Goal: Task Accomplishment & Management: Use online tool/utility

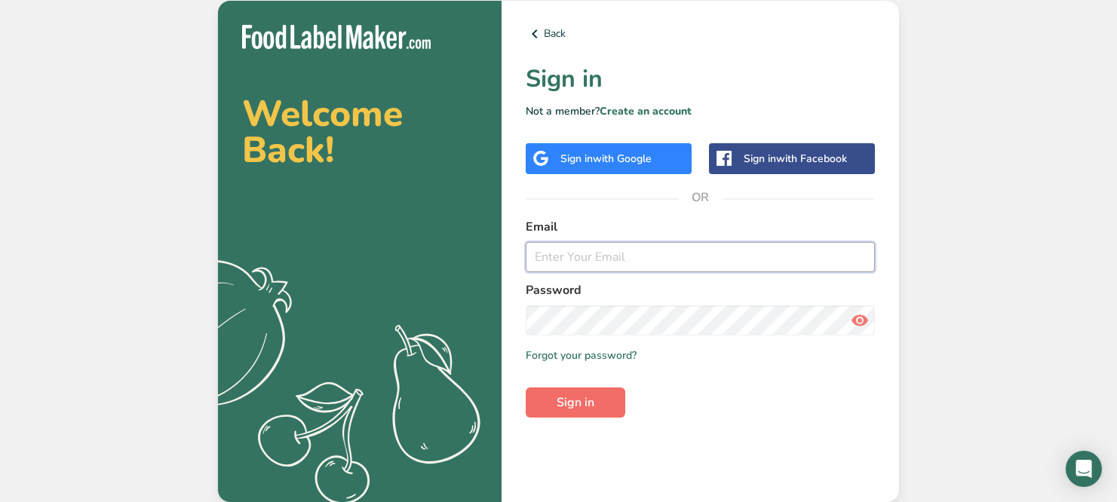
type input "[EMAIL_ADDRESS][DOMAIN_NAME]"
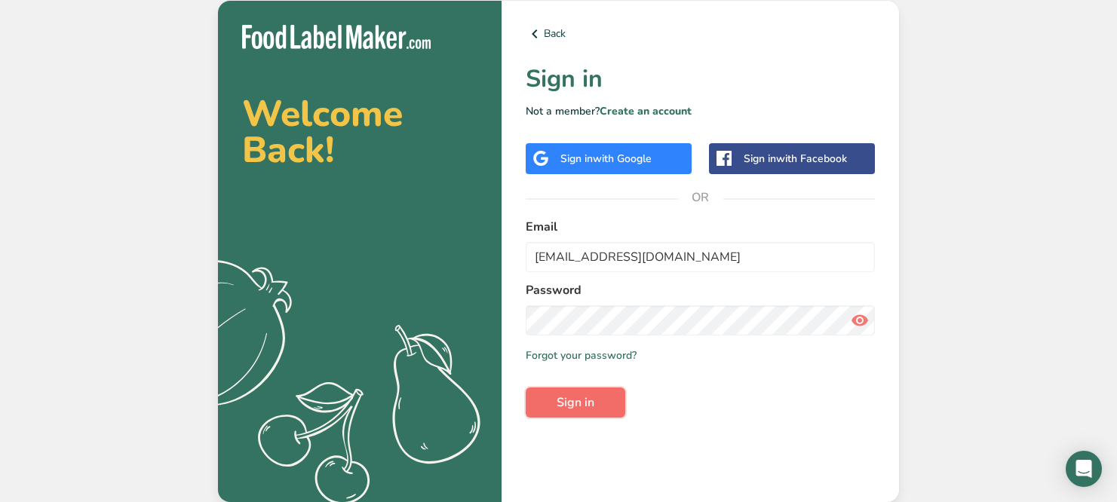
click at [586, 409] on span "Sign in" at bounding box center [575, 403] width 38 height 18
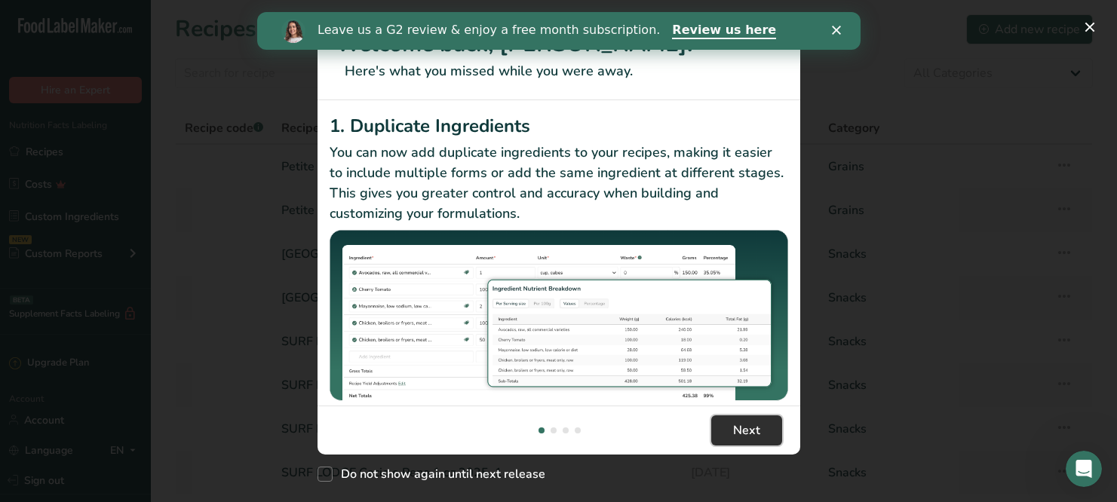
click at [733, 435] on span "Next" at bounding box center [746, 430] width 27 height 18
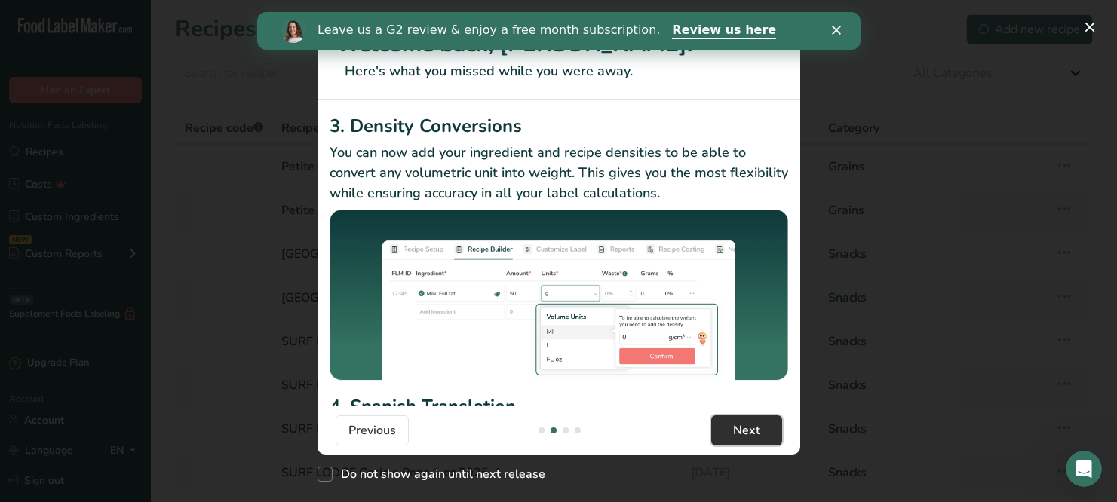
click at [733, 435] on span "Next" at bounding box center [746, 430] width 27 height 18
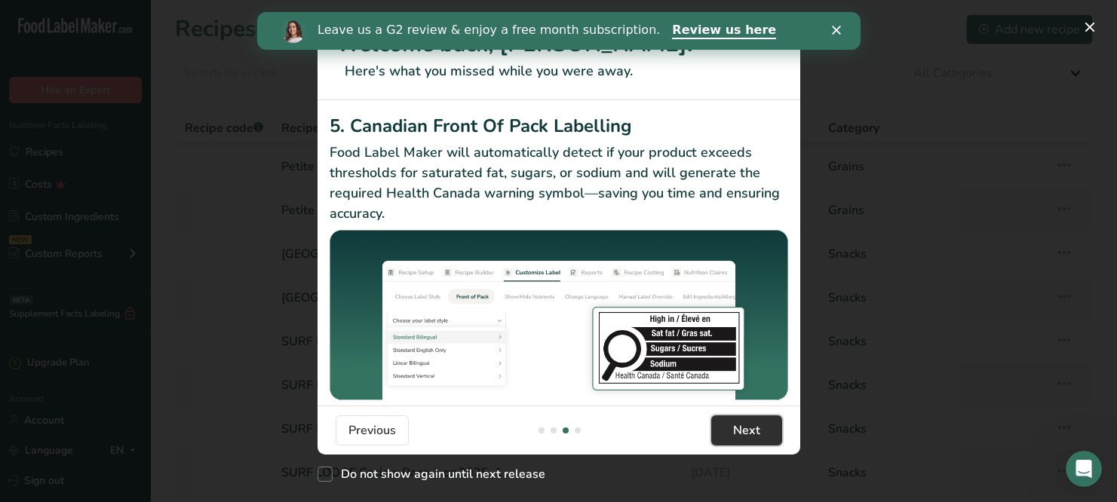
click at [733, 435] on span "Next" at bounding box center [746, 430] width 27 height 18
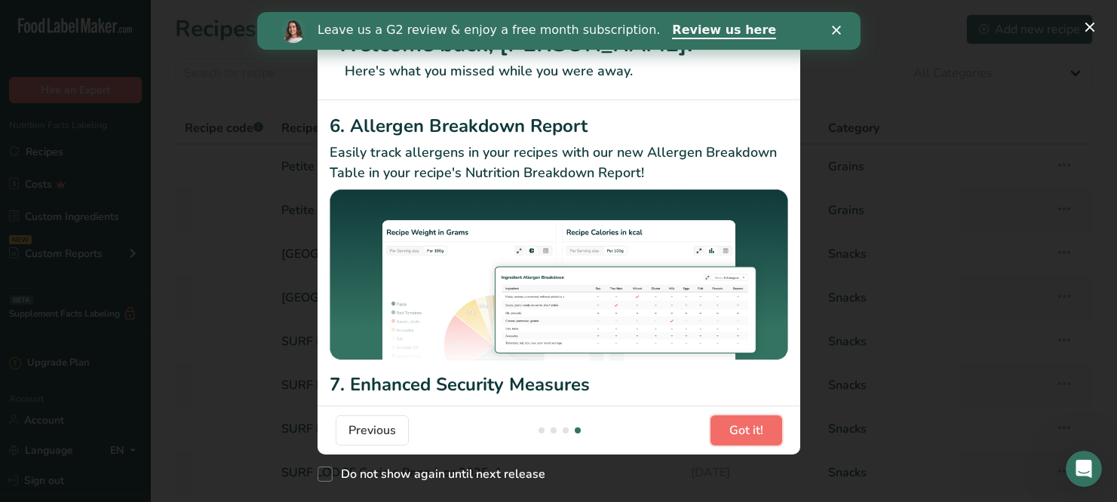
click at [733, 435] on span "Got it!" at bounding box center [746, 430] width 34 height 18
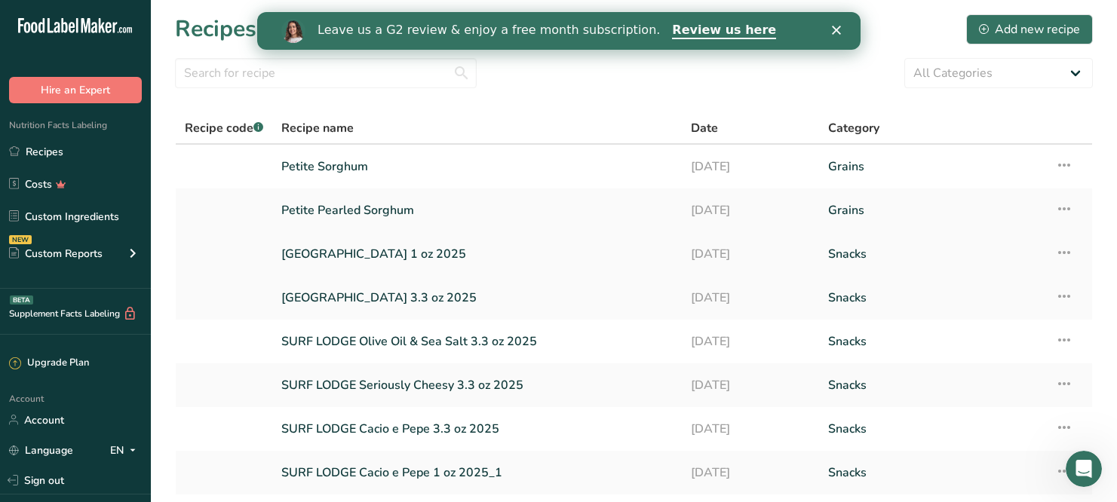
click at [391, 252] on link "[GEOGRAPHIC_DATA] 1 oz 2025" at bounding box center [476, 254] width 391 height 32
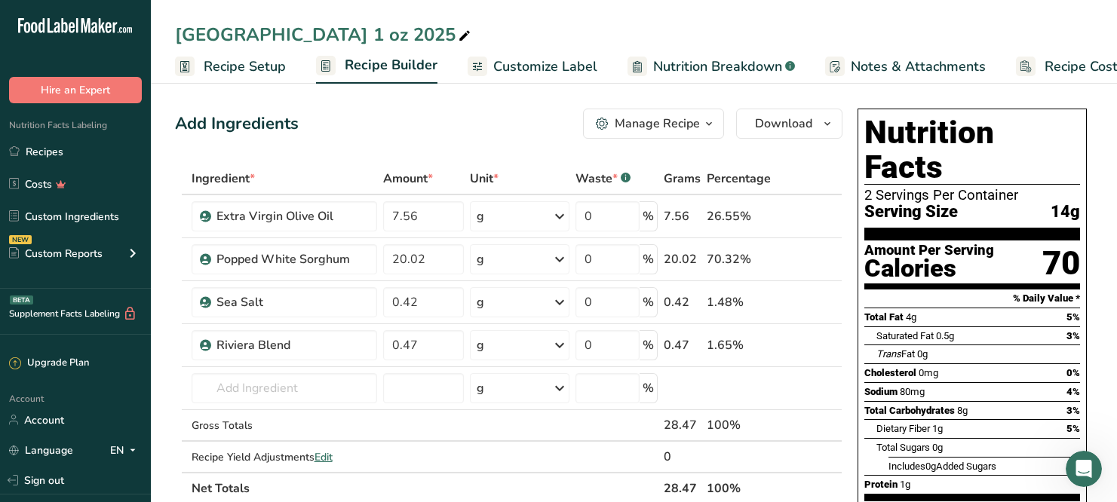
click at [234, 63] on span "Recipe Setup" at bounding box center [245, 67] width 82 height 20
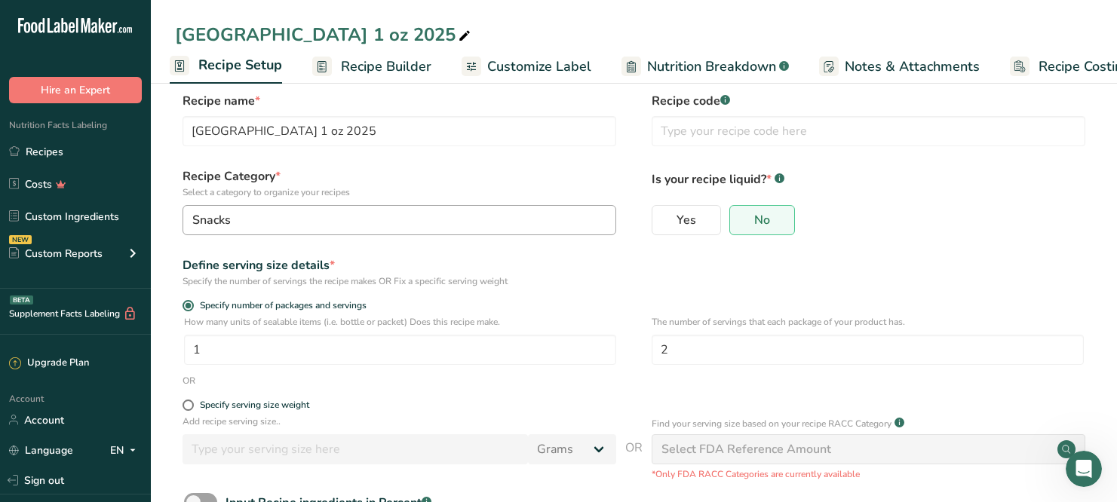
scroll to position [26, 0]
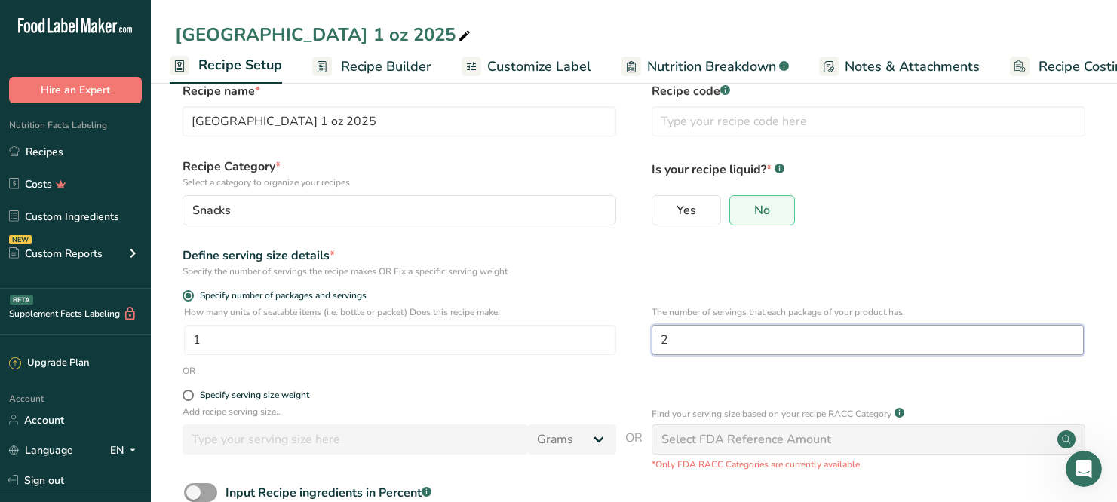
drag, startPoint x: 680, startPoint y: 338, endPoint x: 654, endPoint y: 334, distance: 25.9
click at [654, 334] on input "2" at bounding box center [867, 340] width 432 height 30
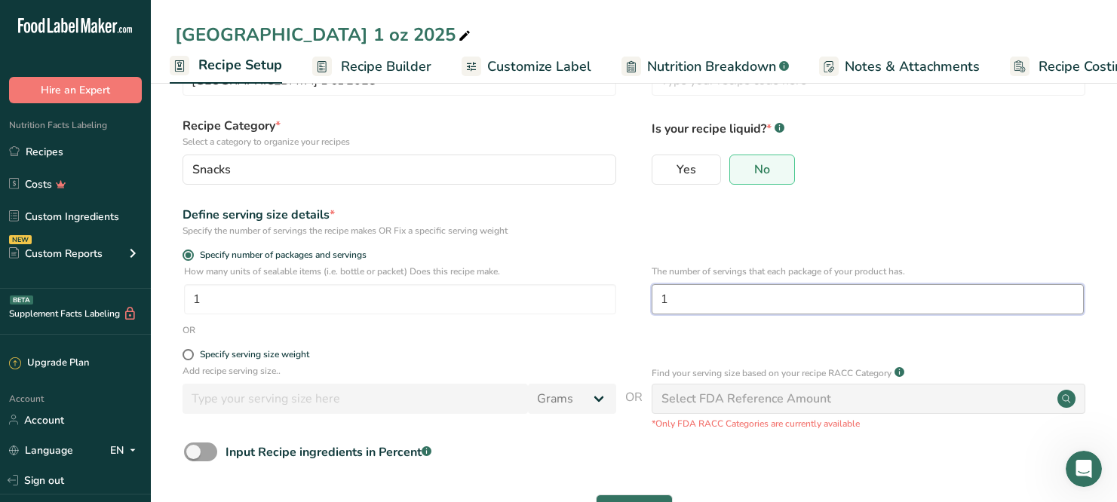
scroll to position [69, 0]
type input "1"
click at [187, 353] on span at bounding box center [187, 353] width 11 height 11
click at [187, 353] on input "Specify serving size weight" at bounding box center [187, 353] width 10 height 10
radio input "true"
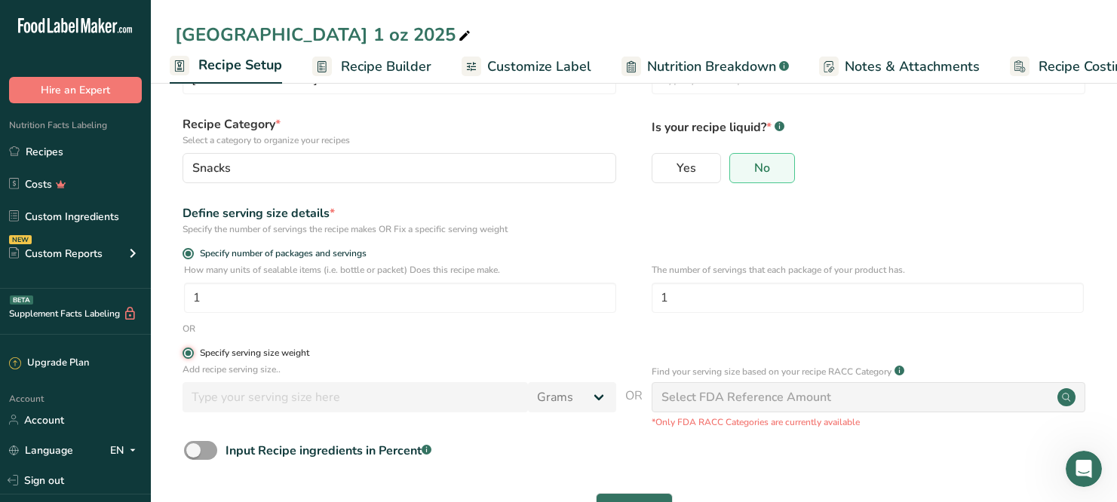
radio input "false"
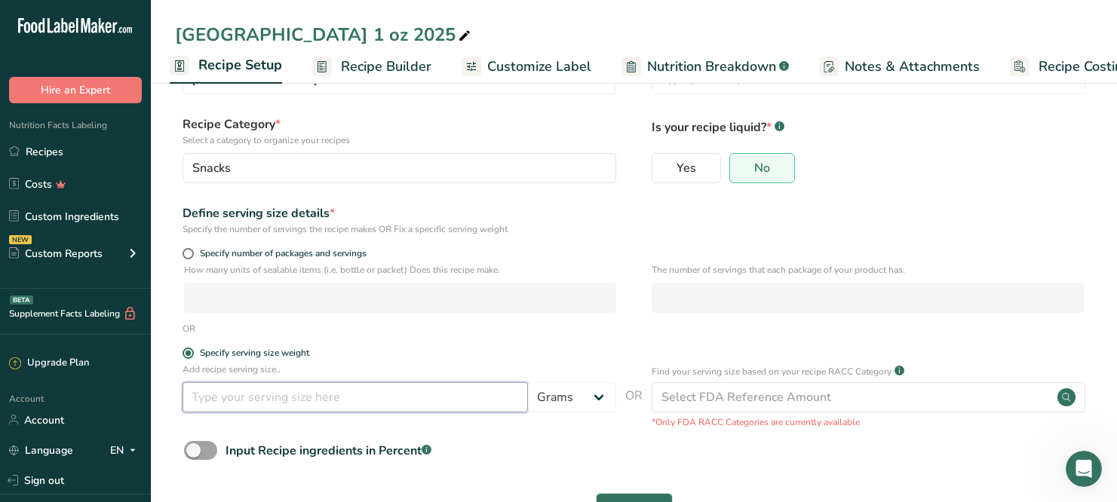
click at [254, 399] on input "number" at bounding box center [354, 397] width 345 height 30
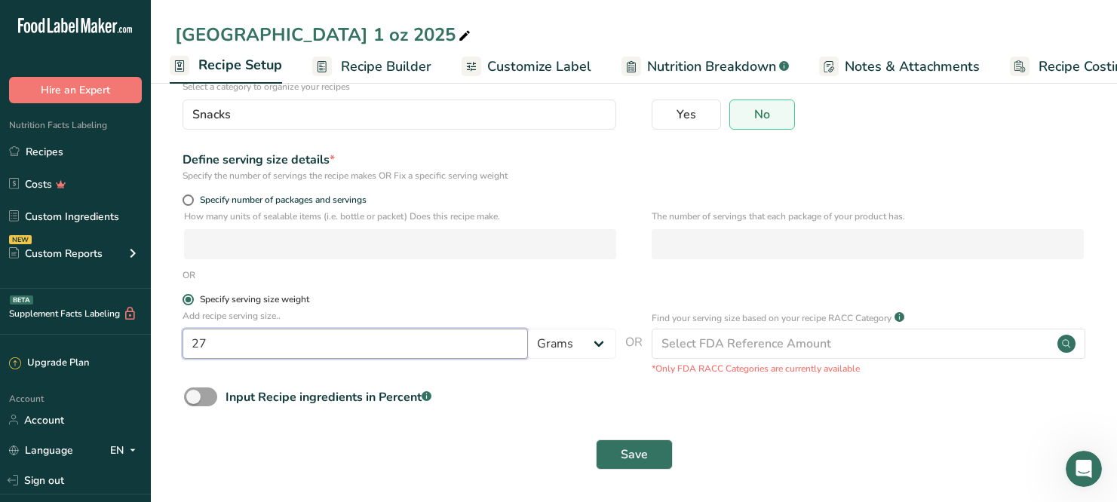
scroll to position [123, 0]
type input "27"
click at [638, 450] on span "Save" at bounding box center [633, 454] width 27 height 18
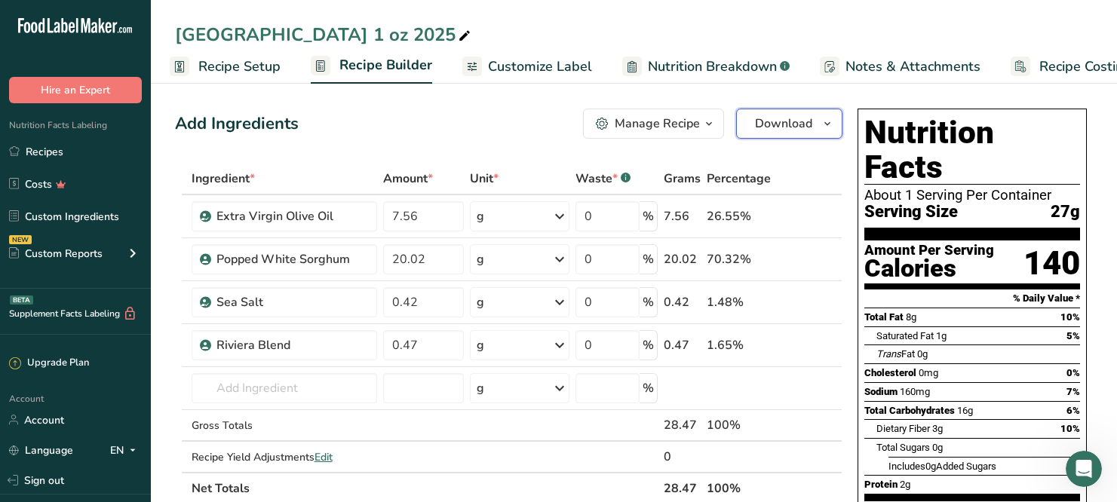
click at [812, 130] on button "Download" at bounding box center [789, 124] width 106 height 30
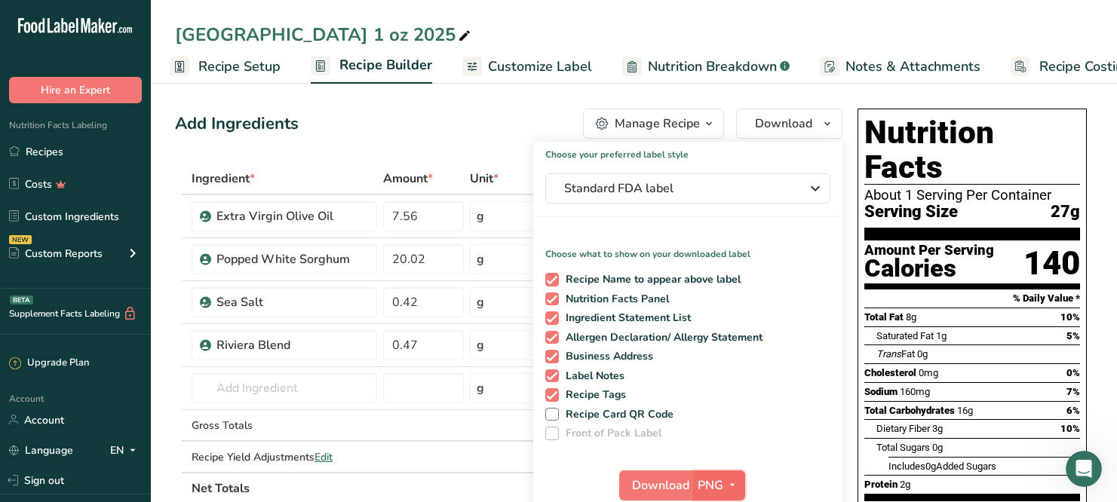
click at [728, 483] on icon "button" at bounding box center [732, 485] width 12 height 19
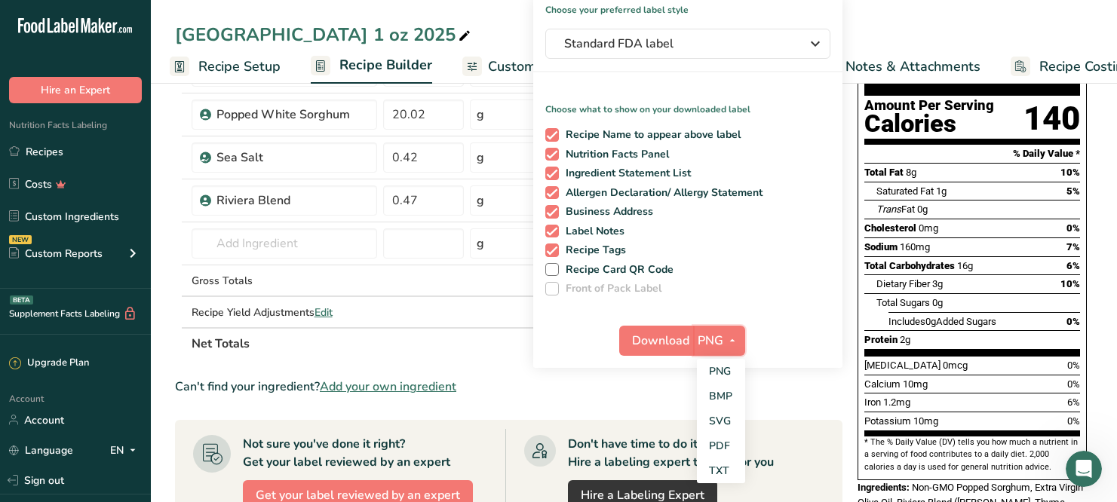
scroll to position [152, 0]
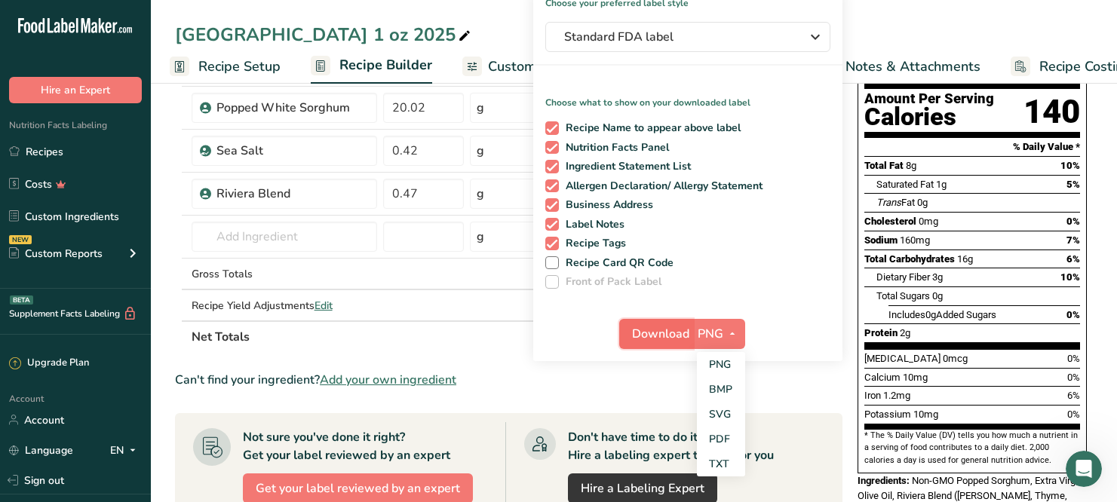
click at [660, 332] on span "Download" at bounding box center [660, 334] width 57 height 18
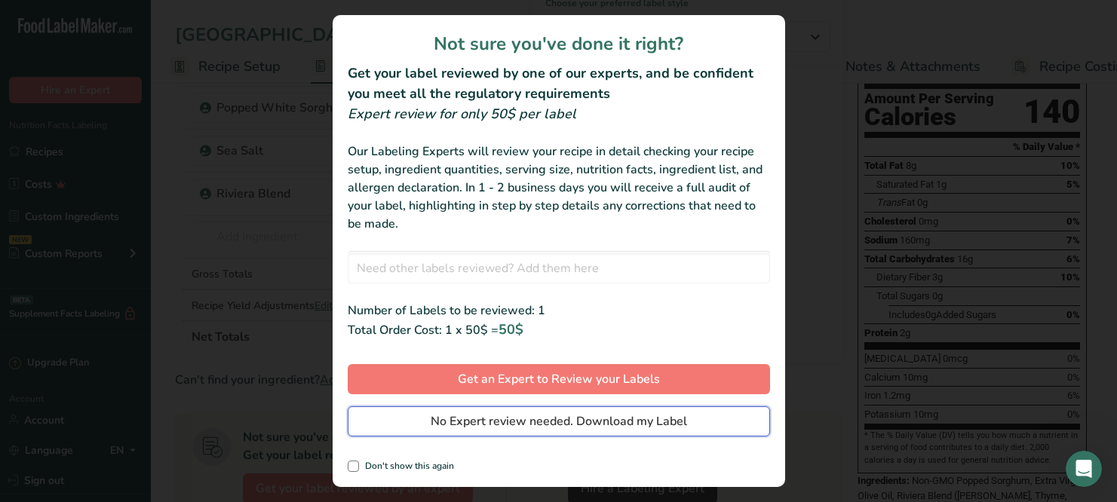
click at [528, 427] on span "No Expert review needed. Download my Label" at bounding box center [558, 421] width 256 height 18
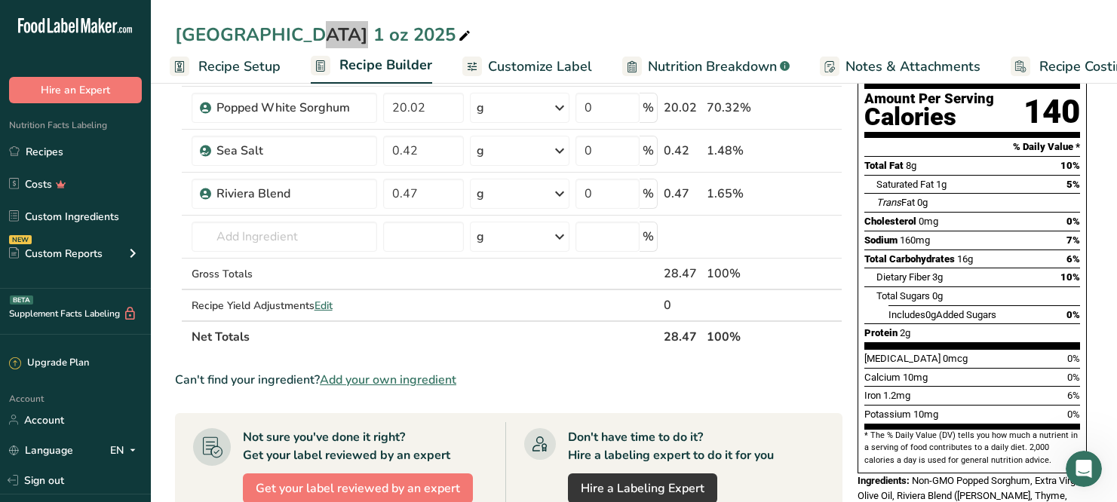
click at [936, 7] on div "SURF LODGE Riviera 1 oz 2025 Recipe Setup Recipe Builder Customize Label Nutrit…" at bounding box center [634, 42] width 966 height 84
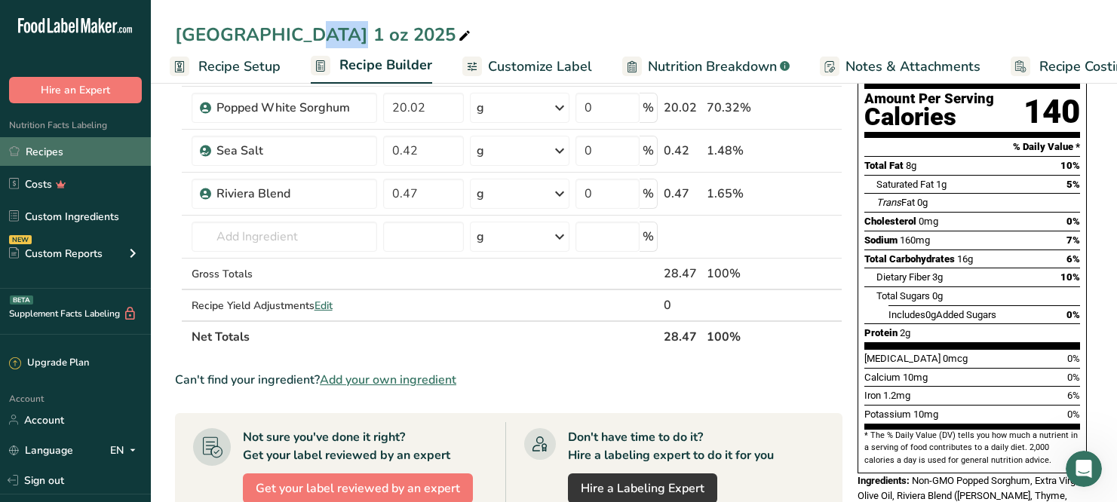
scroll to position [0, 0]
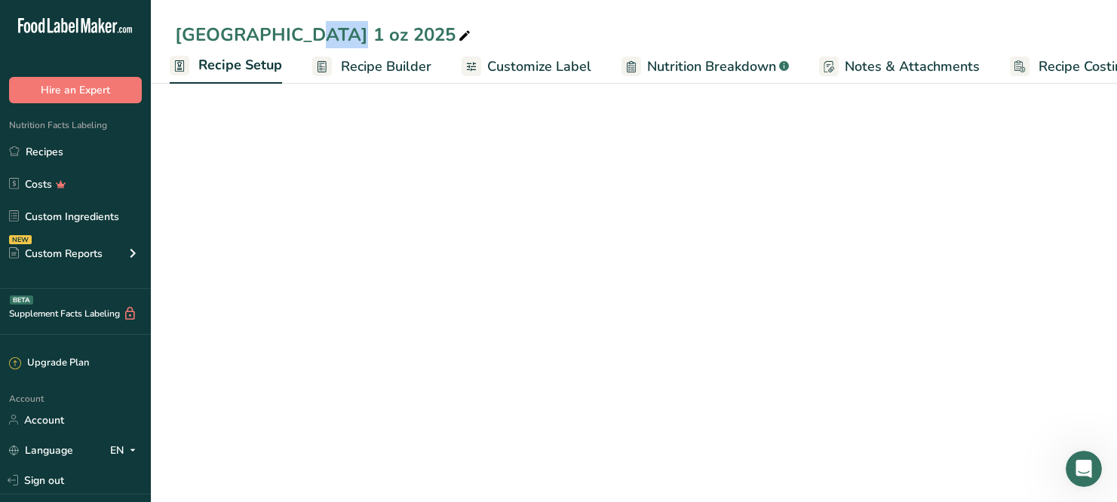
scroll to position [123, 0]
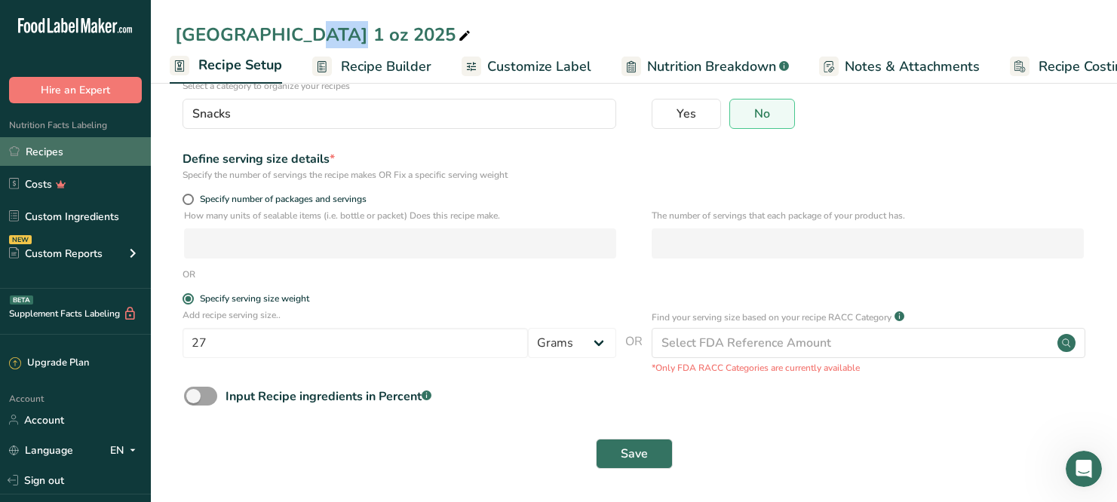
click at [77, 148] on link "Recipes" at bounding box center [75, 151] width 151 height 29
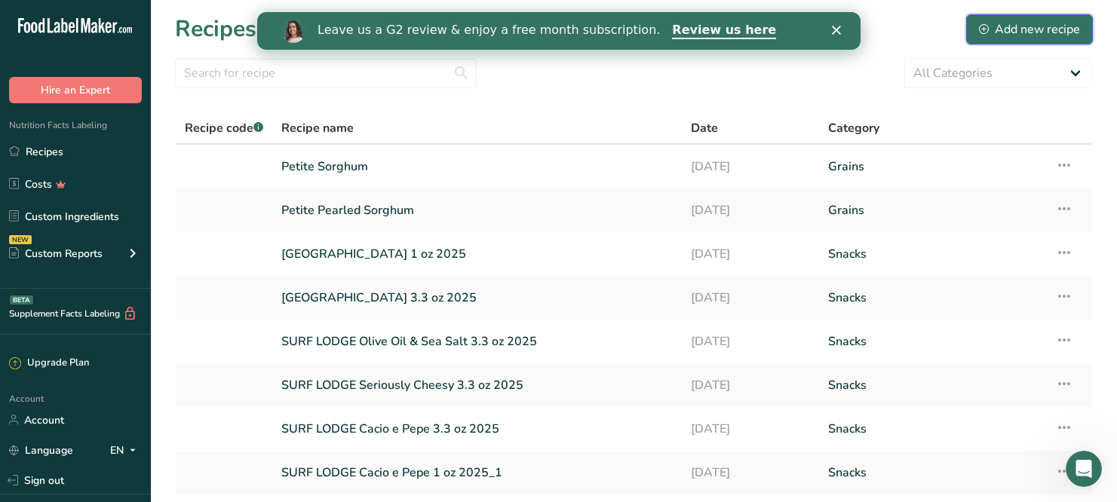
click at [1037, 25] on div "Add new recipe" at bounding box center [1029, 29] width 101 height 18
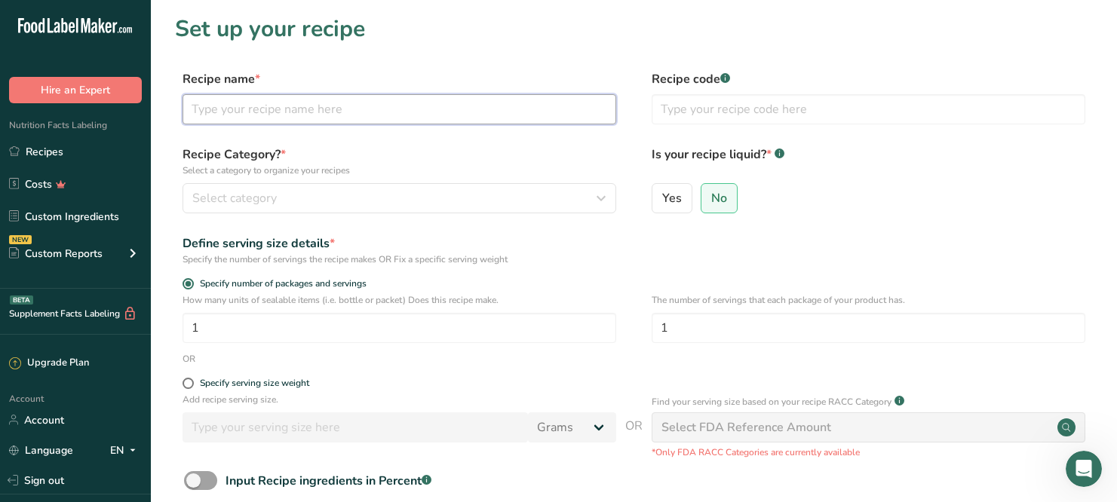
click at [272, 109] on input "text" at bounding box center [399, 109] width 434 height 30
type input "Tortilla Chips"
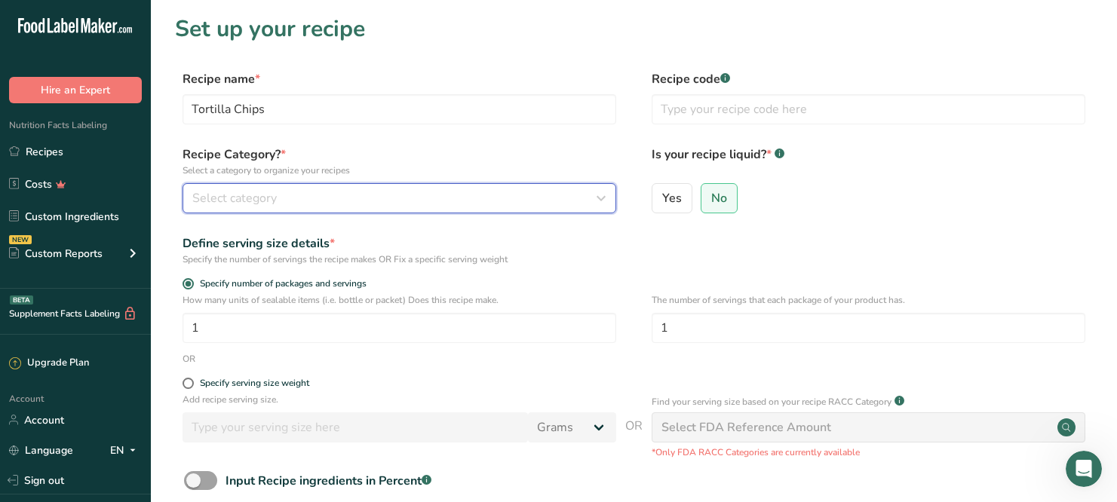
click at [286, 204] on div "Select category" at bounding box center [394, 198] width 405 height 18
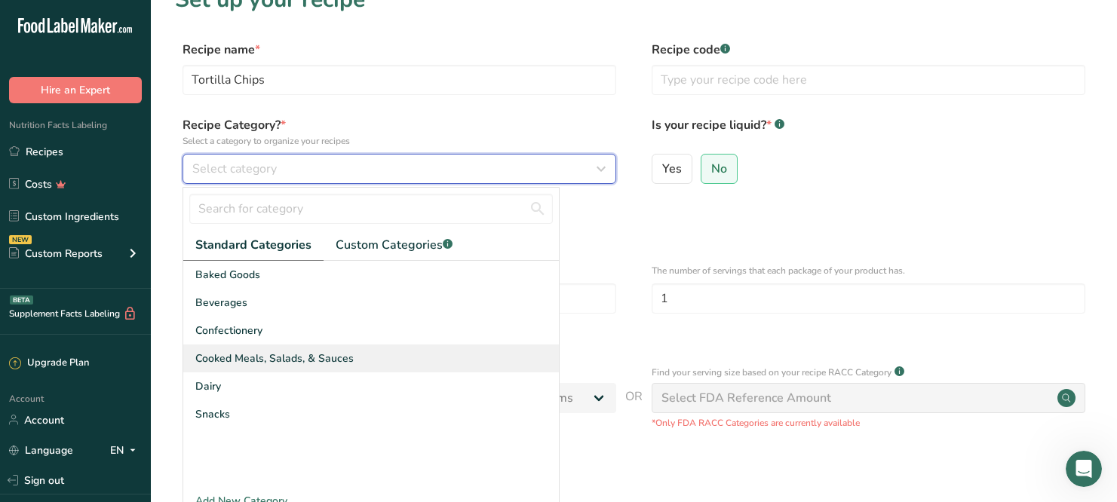
scroll to position [44, 0]
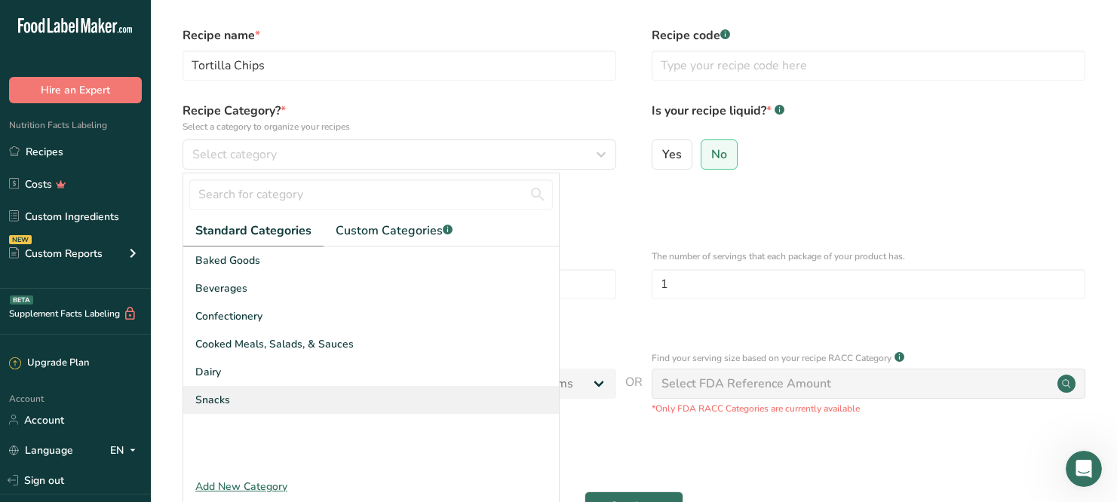
click at [219, 394] on span "Snacks" at bounding box center [212, 400] width 35 height 16
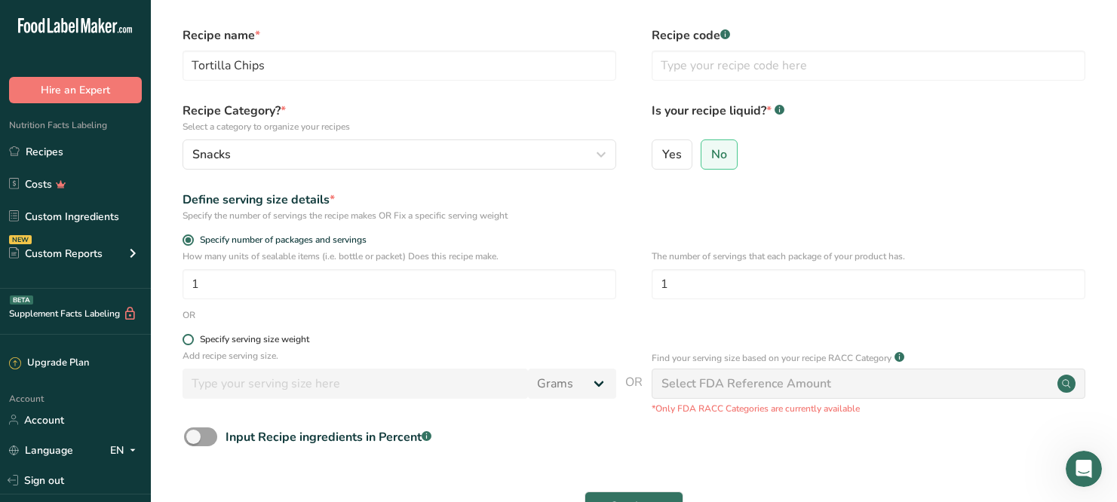
click at [189, 341] on span at bounding box center [187, 339] width 11 height 11
click at [189, 341] on input "Specify serving size weight" at bounding box center [187, 340] width 10 height 10
radio input "true"
radio input "false"
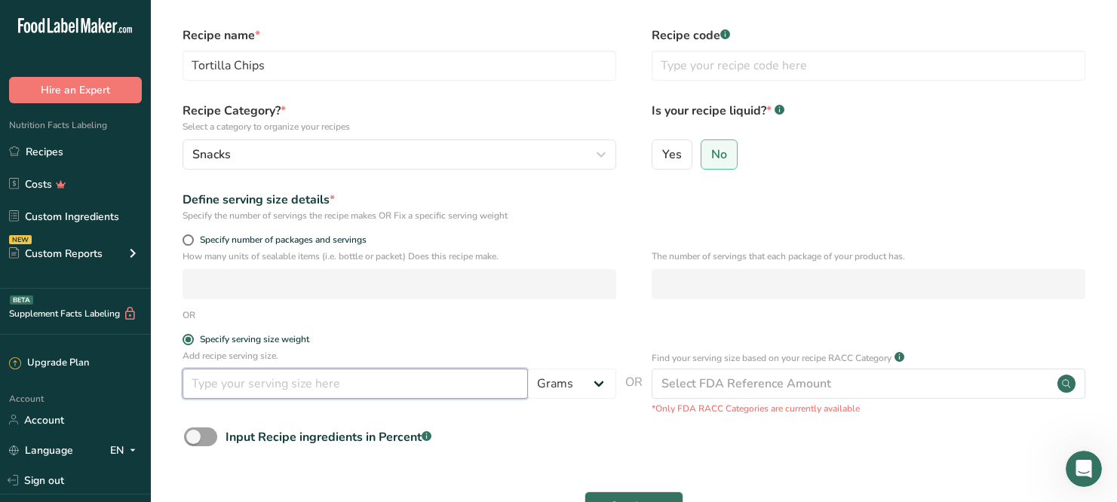
click at [248, 389] on input "number" at bounding box center [354, 384] width 345 height 30
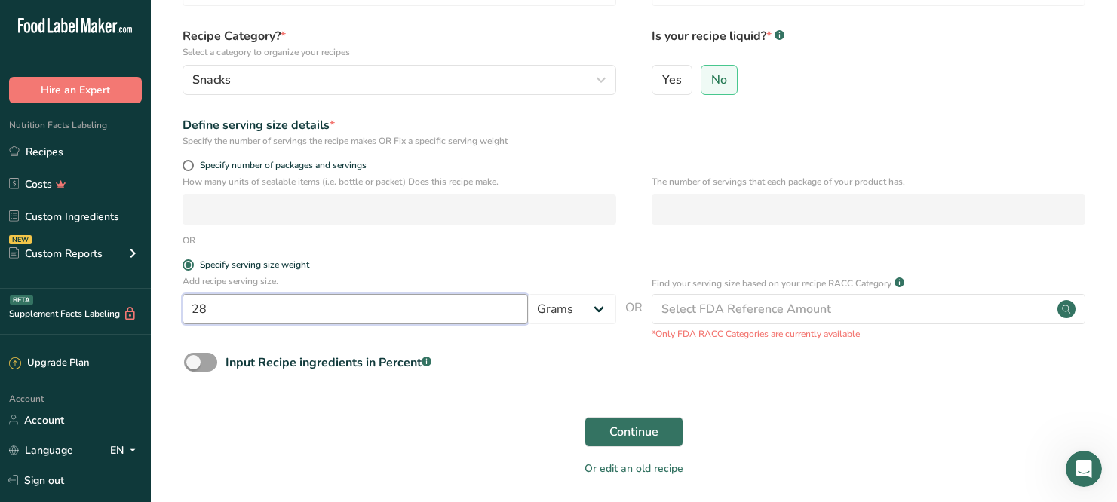
scroll to position [120, 0]
type input "28"
click at [191, 357] on span at bounding box center [200, 360] width 33 height 19
click at [191, 357] on input "Input Recipe ingredients in Percent .a-a{fill:#347362;}.b-a{fill:#fff;}" at bounding box center [189, 361] width 10 height 10
checkbox input "true"
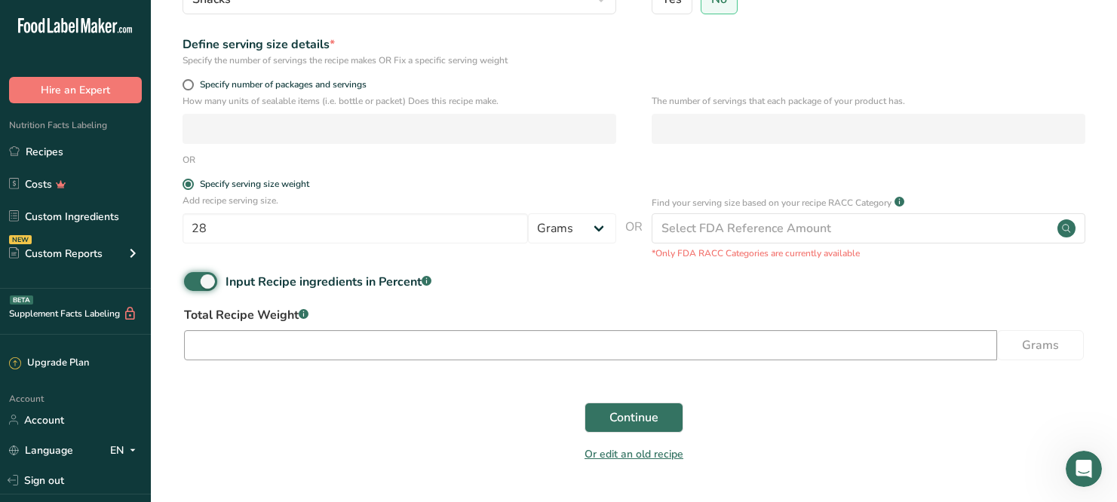
scroll to position [241, 0]
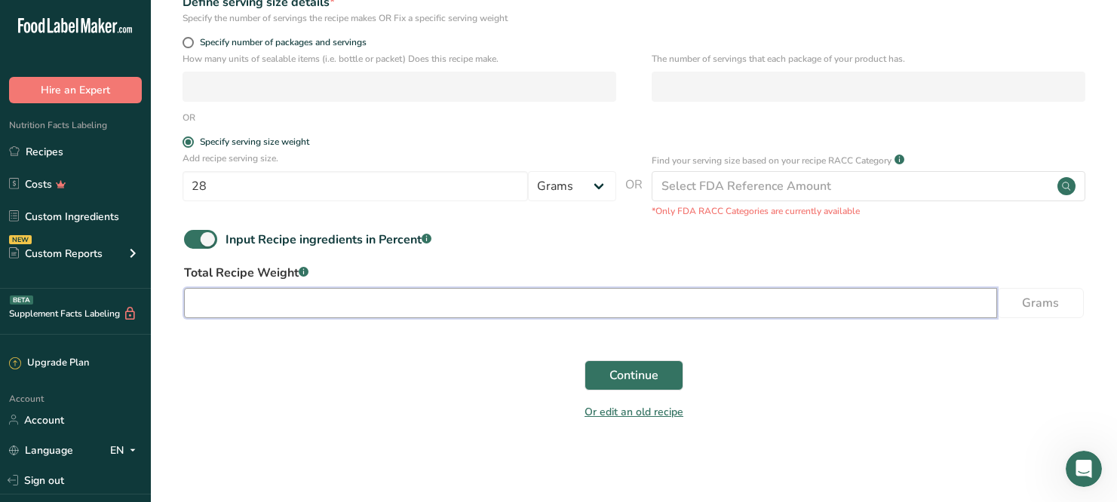
click at [300, 305] on input "number" at bounding box center [590, 303] width 813 height 30
type input "28"
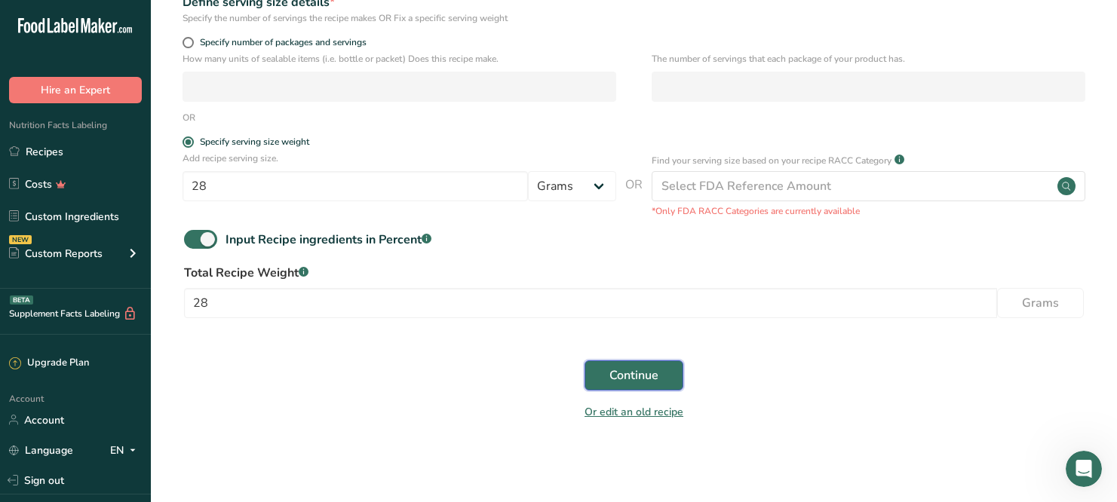
click at [648, 363] on button "Continue" at bounding box center [633, 375] width 99 height 30
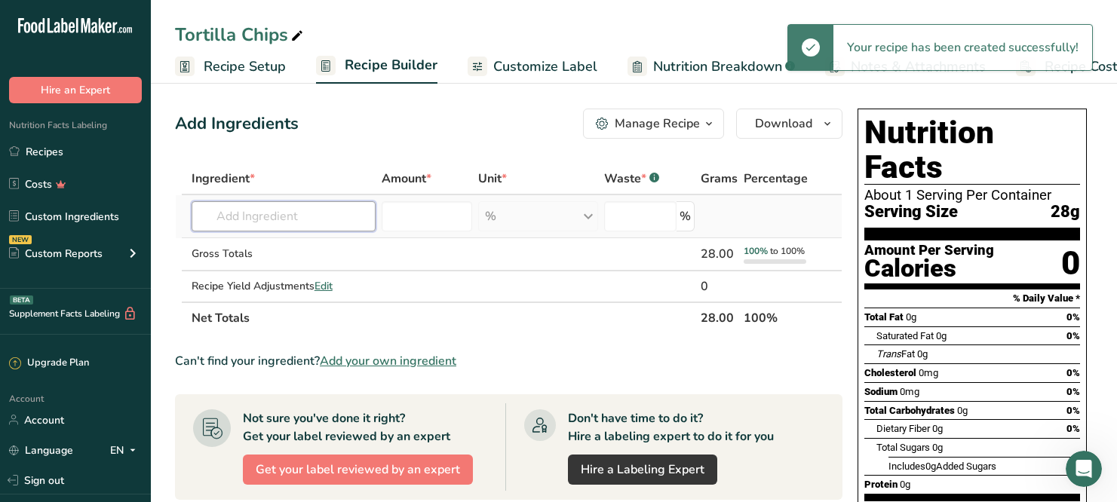
click at [245, 223] on input "text" at bounding box center [283, 216] width 184 height 30
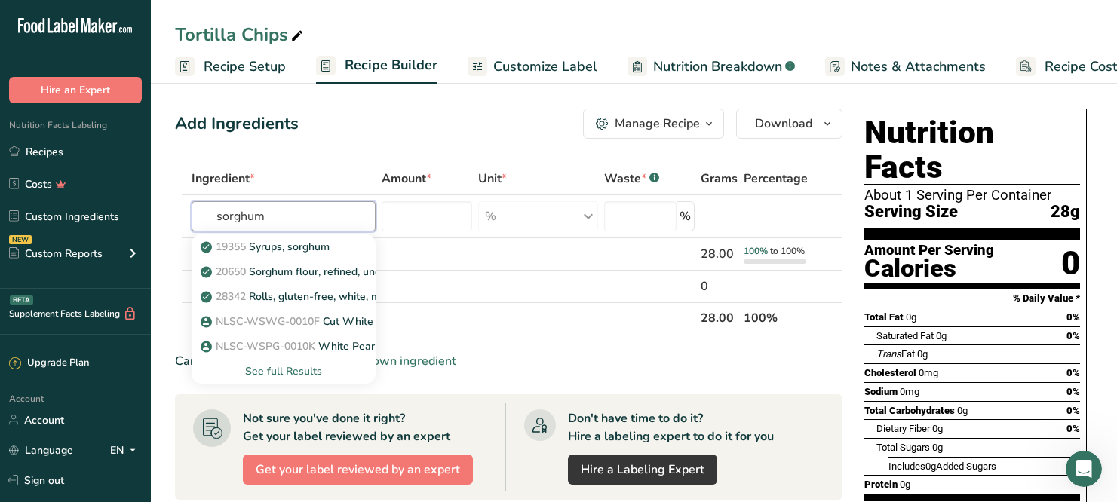
type input "sorghum"
click at [704, 124] on icon "button" at bounding box center [709, 124] width 12 height 19
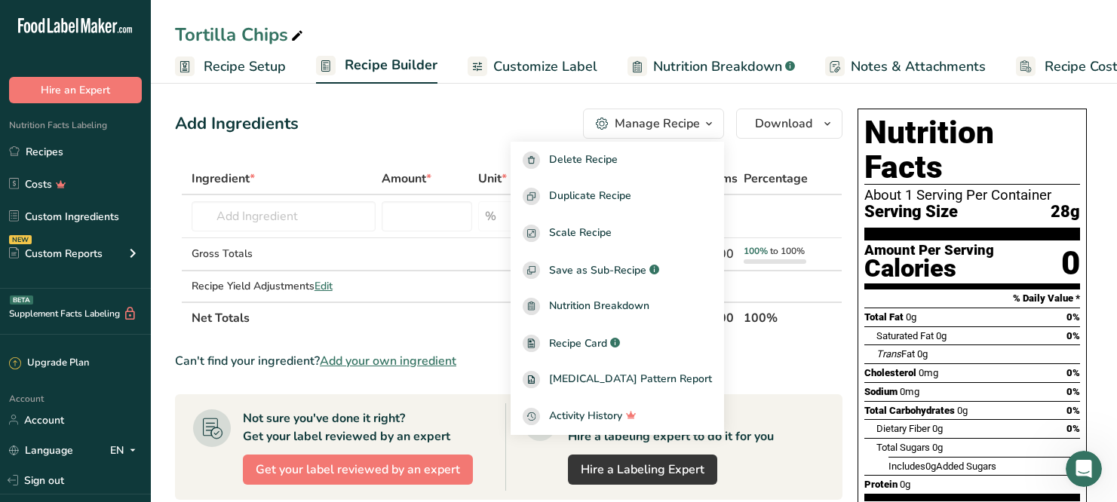
click at [436, 314] on th "Net Totals" at bounding box center [442, 318] width 509 height 32
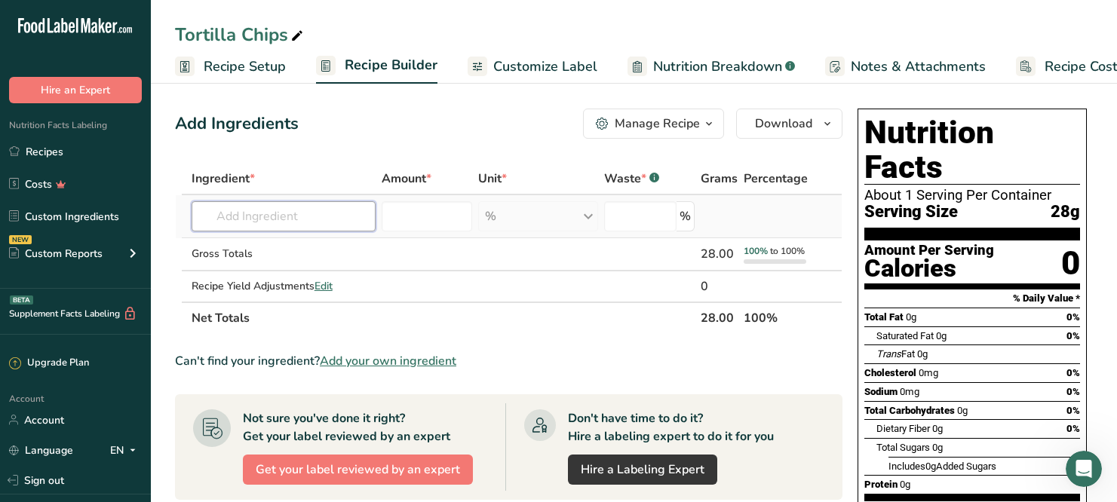
click at [308, 222] on input "text" at bounding box center [283, 216] width 184 height 30
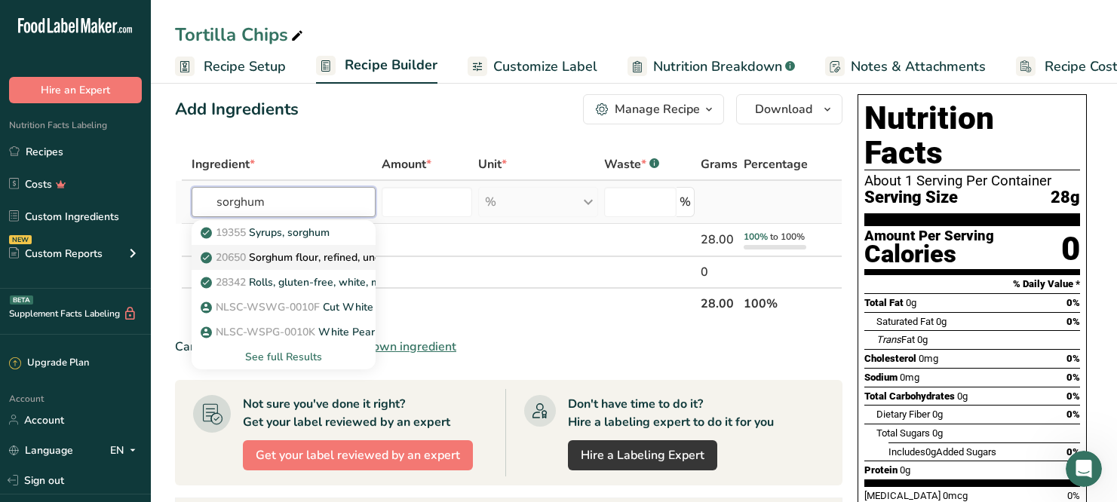
scroll to position [14, 0]
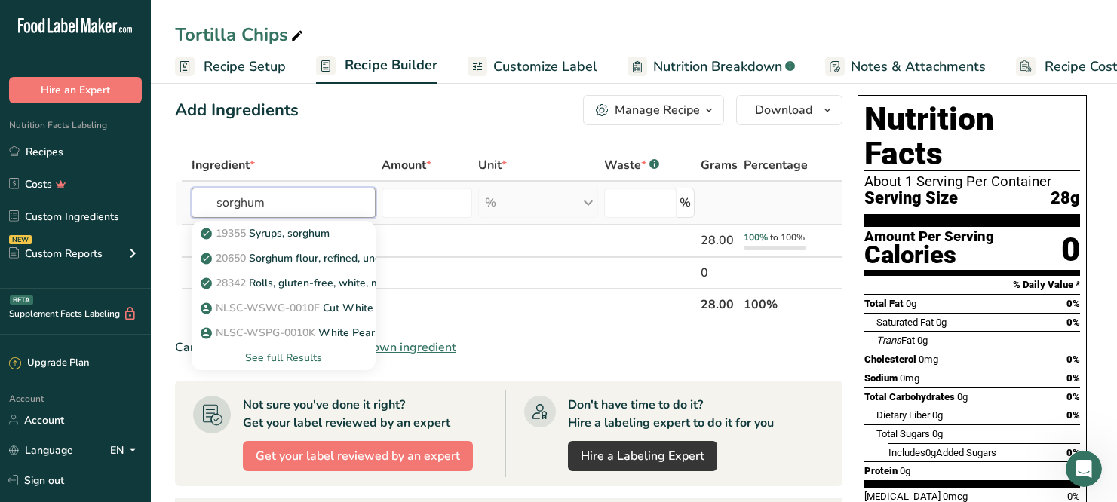
type input "sorghum"
click at [292, 357] on div "See full Results" at bounding box center [284, 358] width 160 height 16
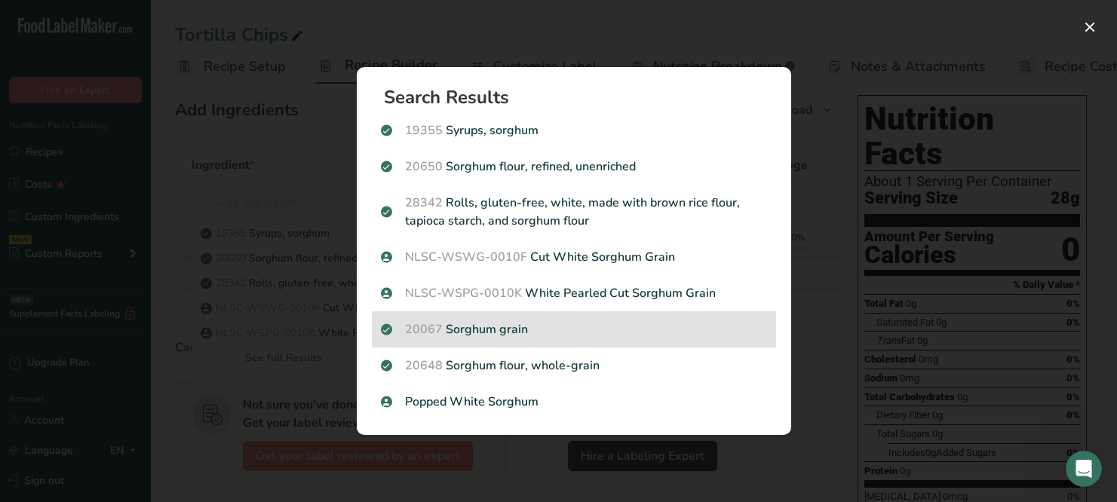
click at [565, 326] on p "20067 Sorghum grain" at bounding box center [574, 329] width 386 height 18
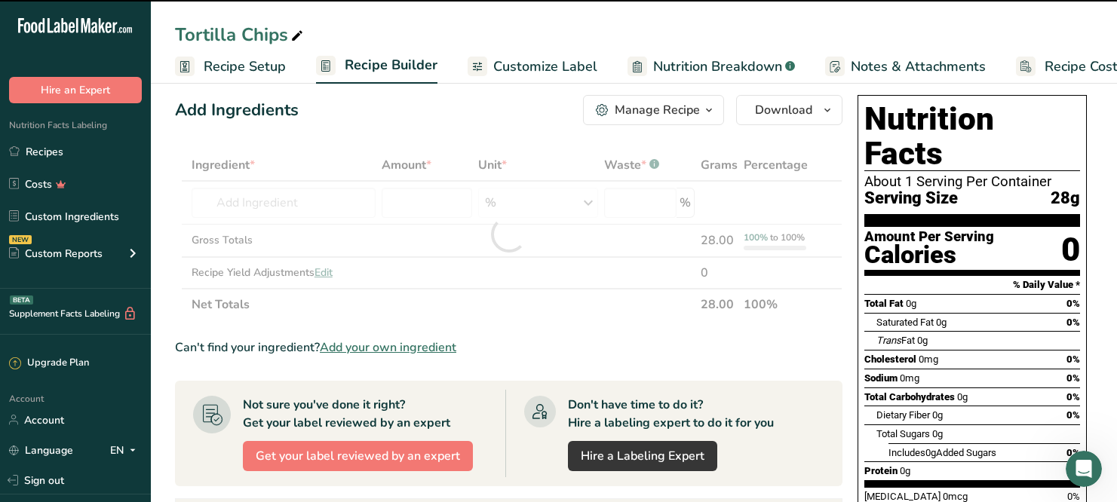
type input "0"
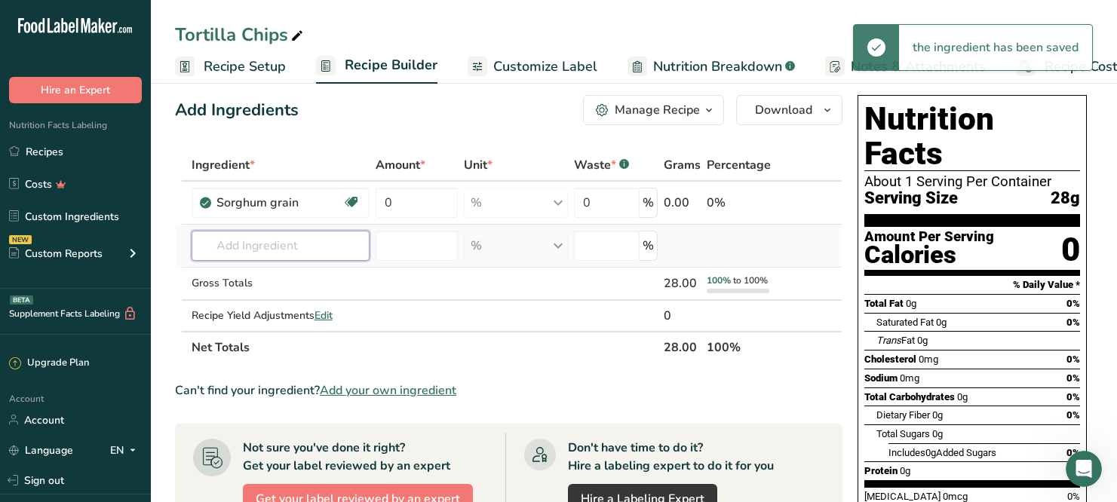
click at [289, 255] on input "text" at bounding box center [280, 246] width 178 height 30
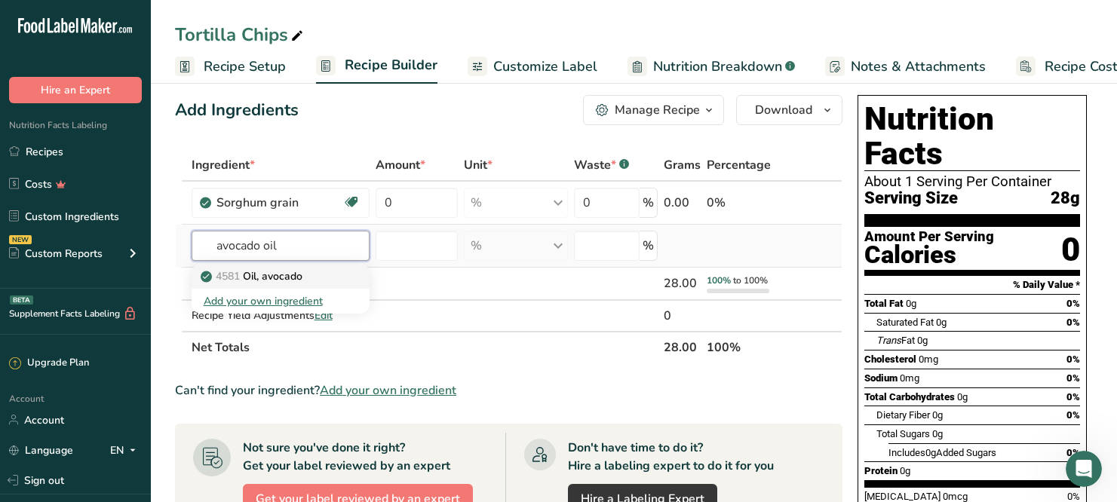
type input "avocado oil"
click at [282, 276] on p "4581 Oil, avocado" at bounding box center [253, 276] width 99 height 16
type input "Oil, avocado"
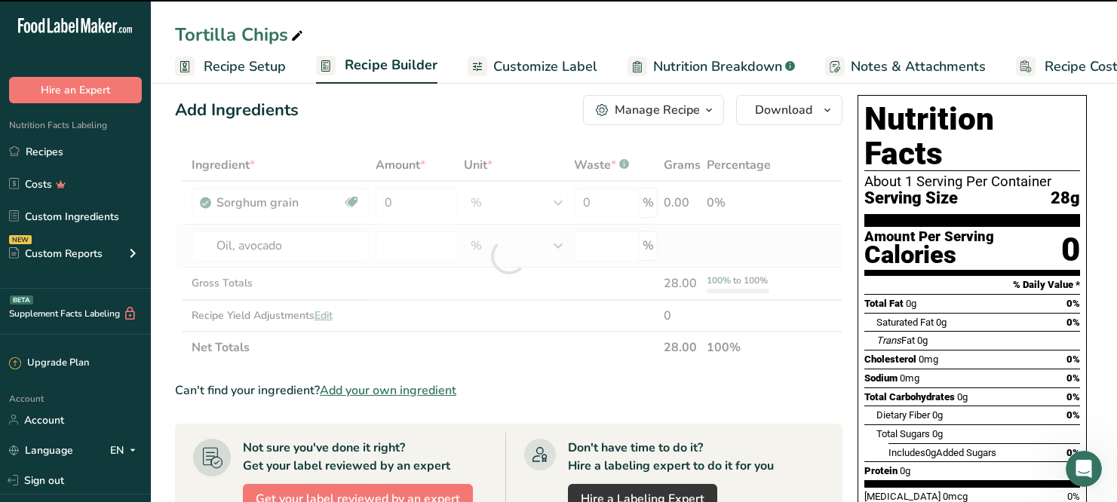
type input "0"
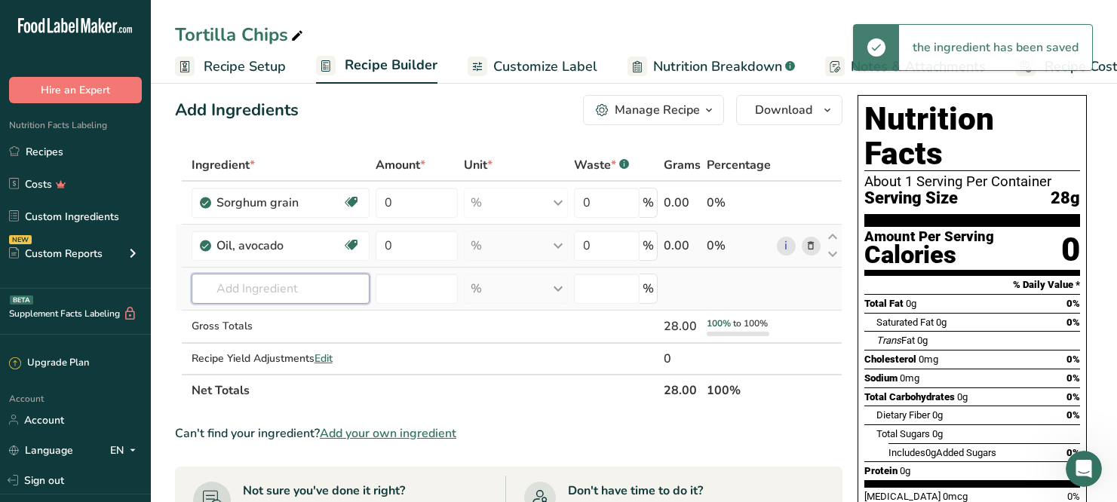
click at [253, 295] on input "text" at bounding box center [280, 289] width 178 height 30
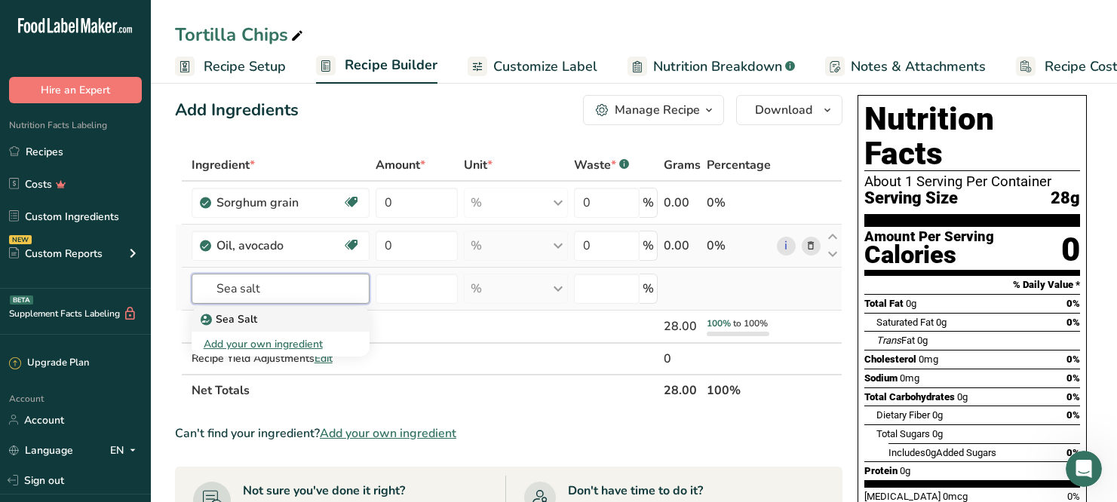
type input "Sea salt"
click at [252, 320] on p "Sea Salt" at bounding box center [231, 319] width 54 height 16
type input "Sea Salt"
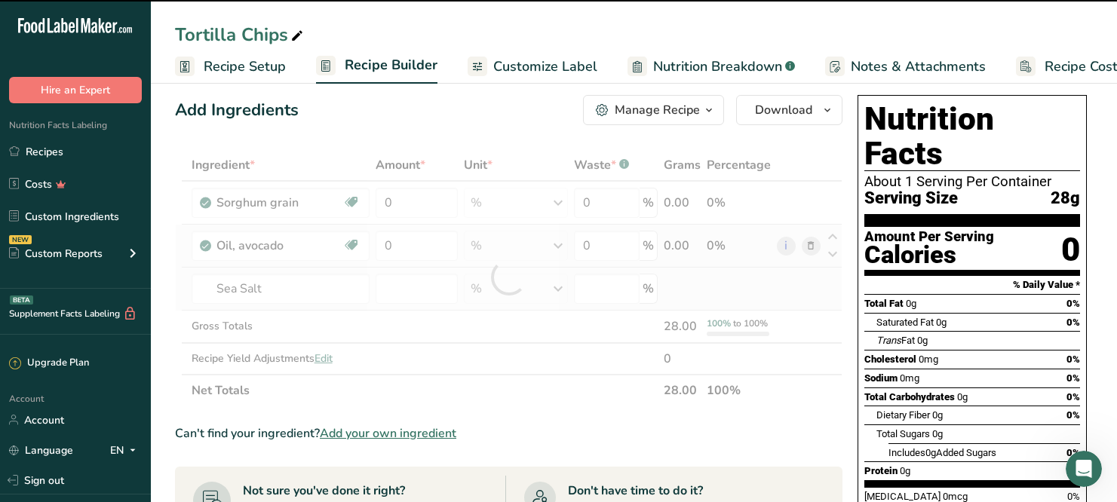
type input "0"
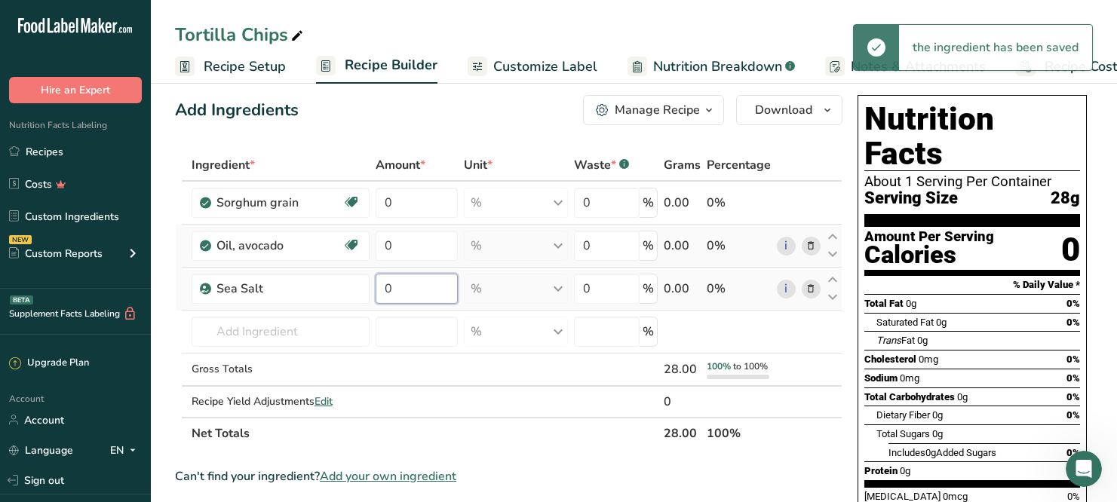
drag, startPoint x: 401, startPoint y: 286, endPoint x: 375, endPoint y: 286, distance: 26.4
click at [375, 286] on td "0" at bounding box center [416, 289] width 88 height 43
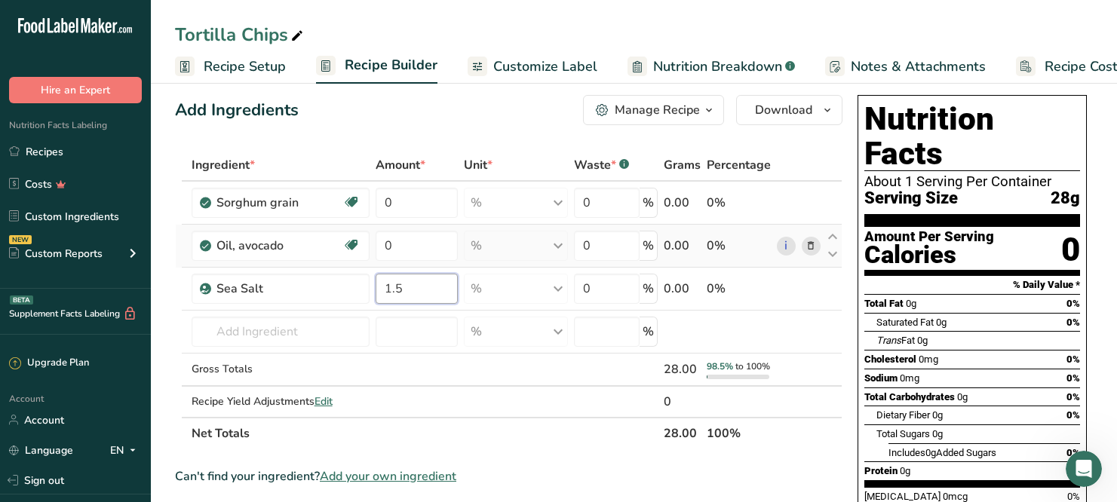
type input "1.5"
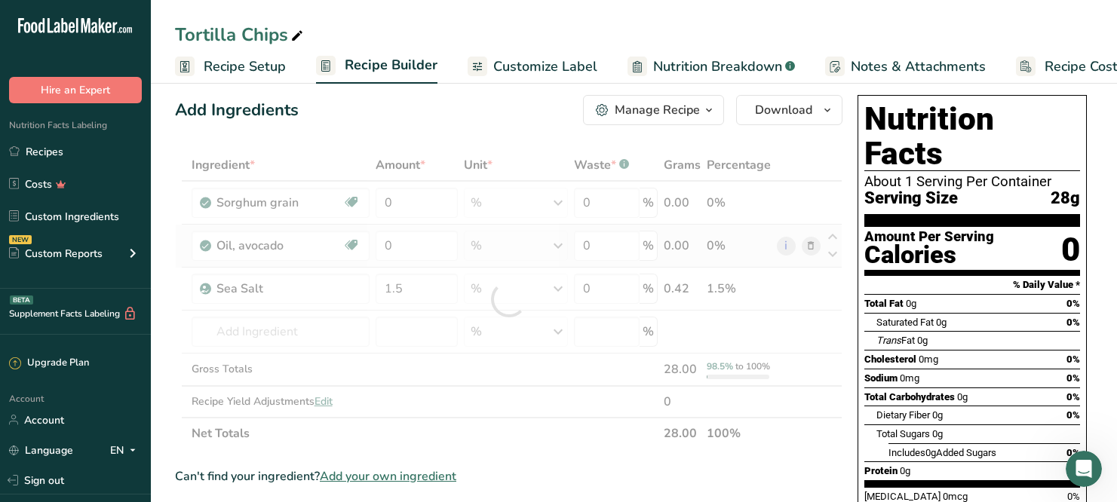
click at [789, 449] on div "Ingredient * Amount * Unit * Waste * .a-a{fill:#347362;}.b-a{fill:#fff;} Grams …" at bounding box center [508, 299] width 667 height 300
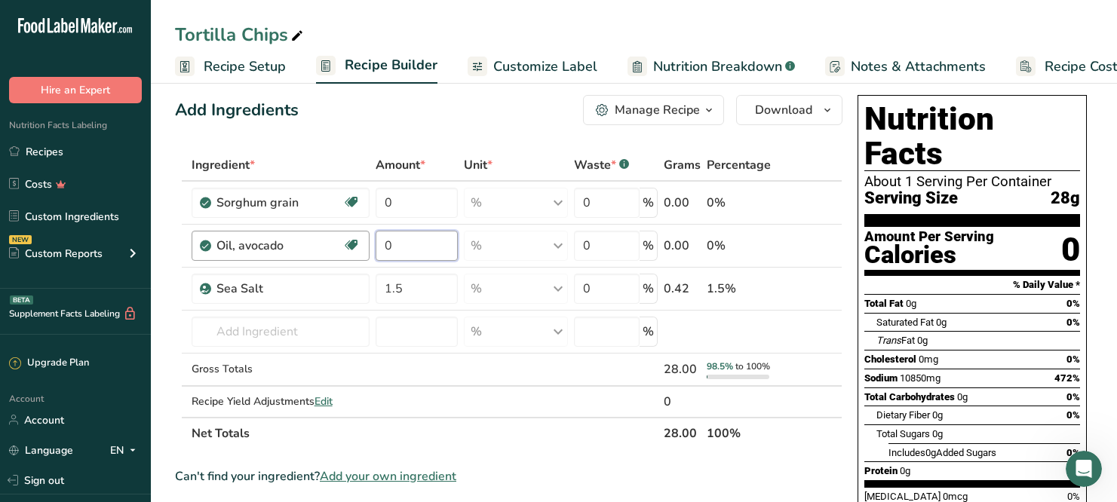
drag, startPoint x: 409, startPoint y: 245, endPoint x: 366, endPoint y: 242, distance: 43.8
click at [366, 242] on tr "Oil, avocado Dairy free Gluten free Vegan Vegetarian Soy free Source of Healthy…" at bounding box center [509, 246] width 666 height 43
type input "20"
click at [398, 199] on div "Ingredient * Amount * Unit * Waste * .a-a{fill:#347362;}.b-a{fill:#fff;} Grams …" at bounding box center [508, 299] width 667 height 300
type input "78.5"
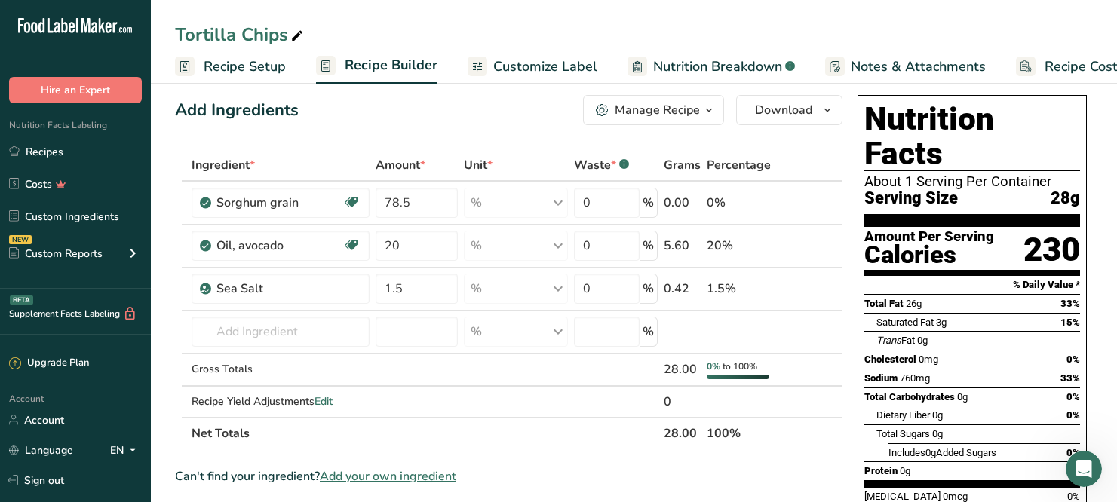
click at [410, 290] on input "1.5" at bounding box center [416, 289] width 82 height 30
type input "1"
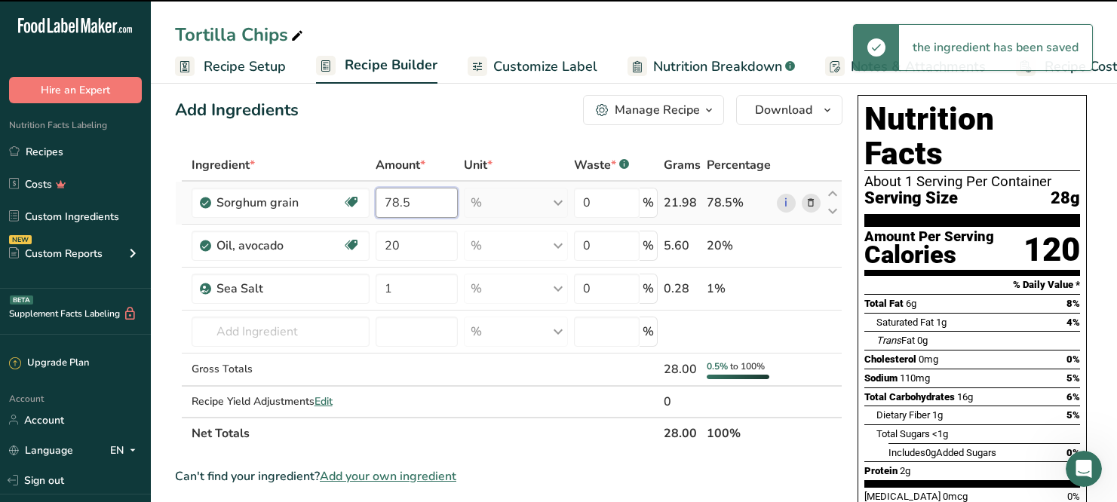
drag, startPoint x: 415, startPoint y: 201, endPoint x: 400, endPoint y: 201, distance: 14.3
click at [400, 201] on input "78.5" at bounding box center [416, 203] width 82 height 30
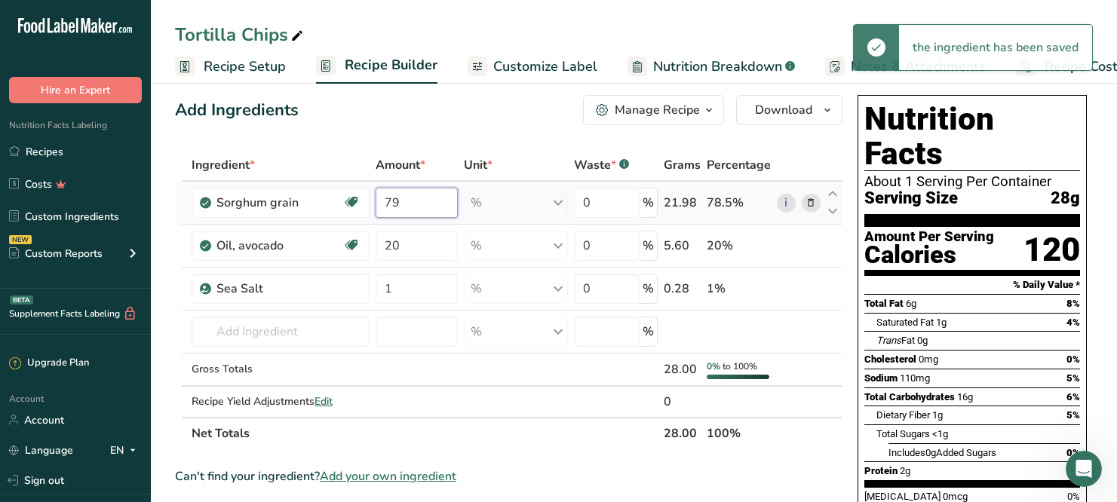
type input "79"
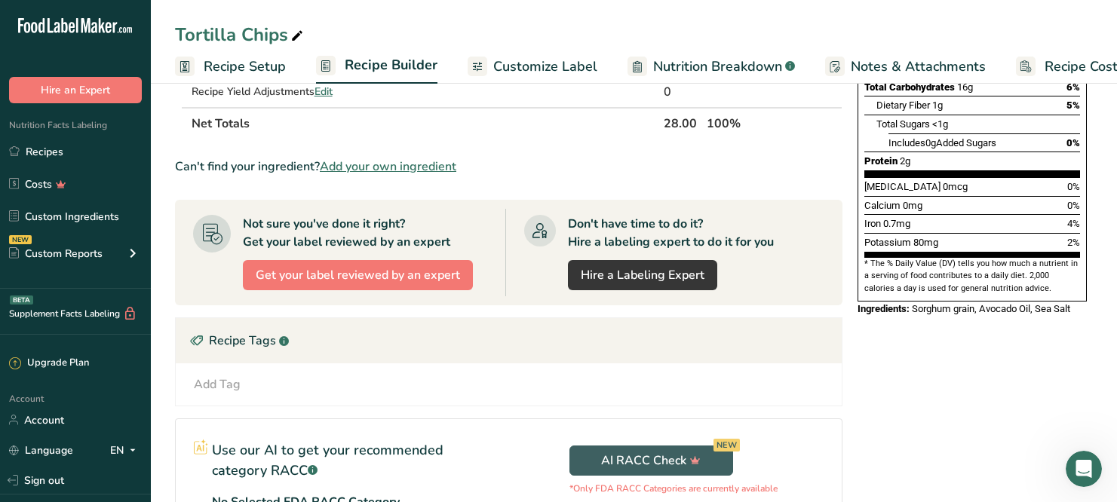
scroll to position [0, 0]
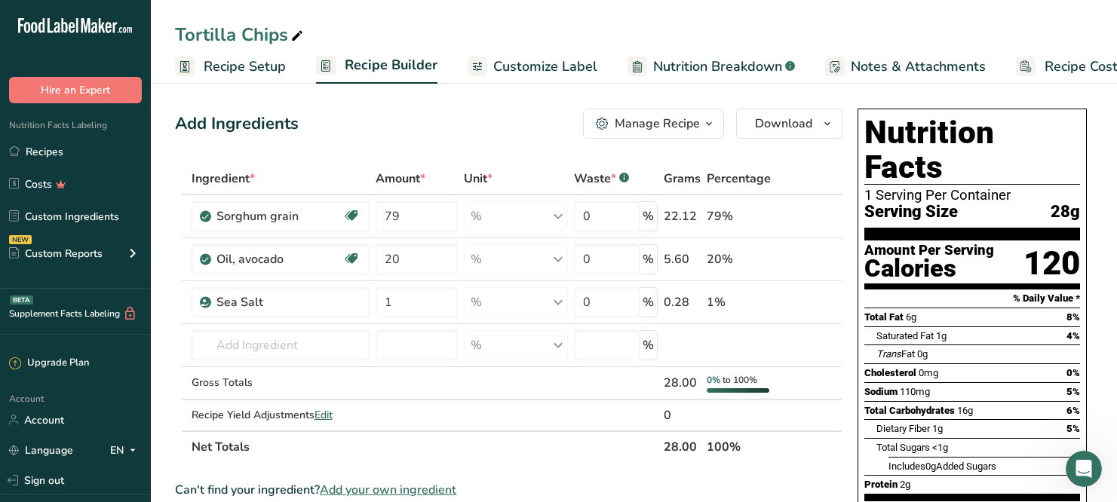
click at [730, 59] on span "Nutrition Breakdown" at bounding box center [717, 67] width 129 height 20
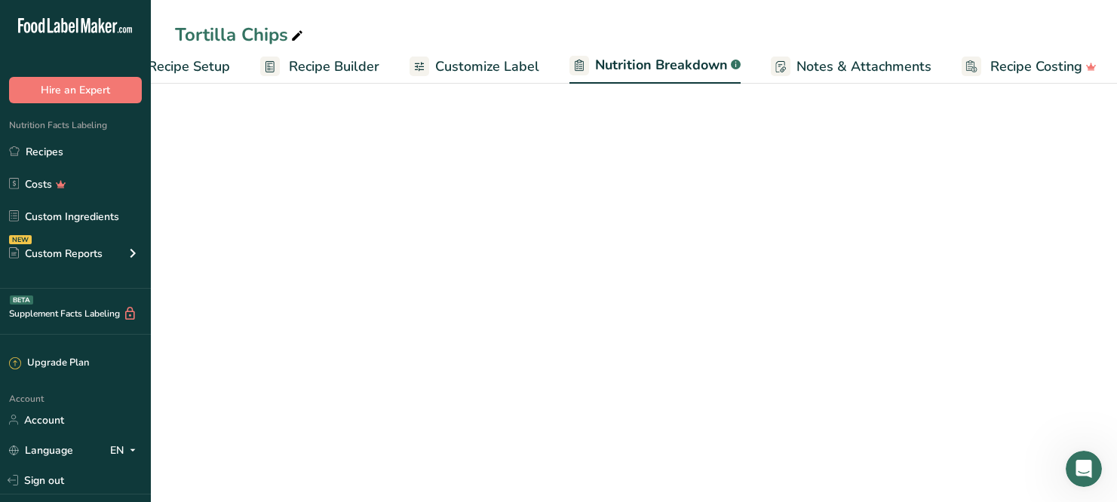
select select "Calories"
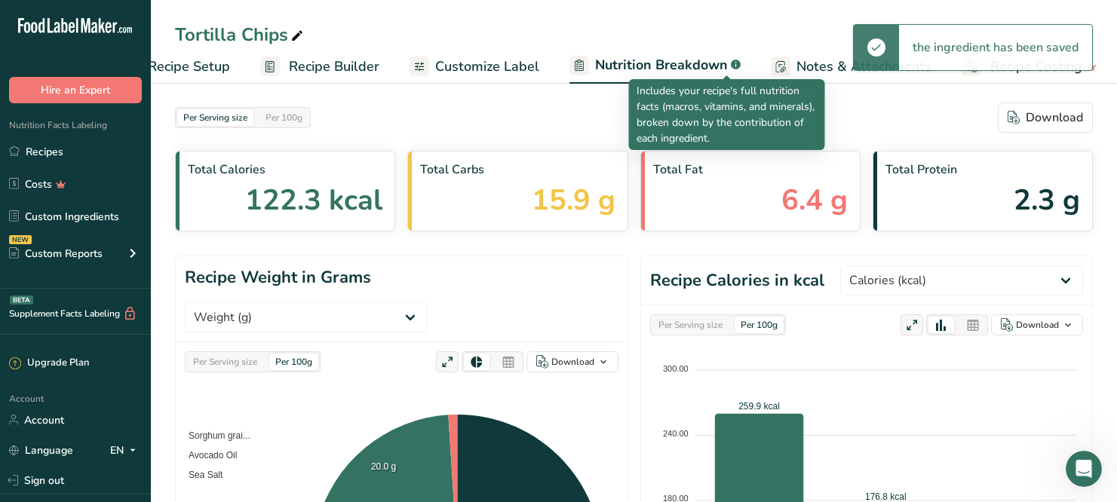
scroll to position [0, 59]
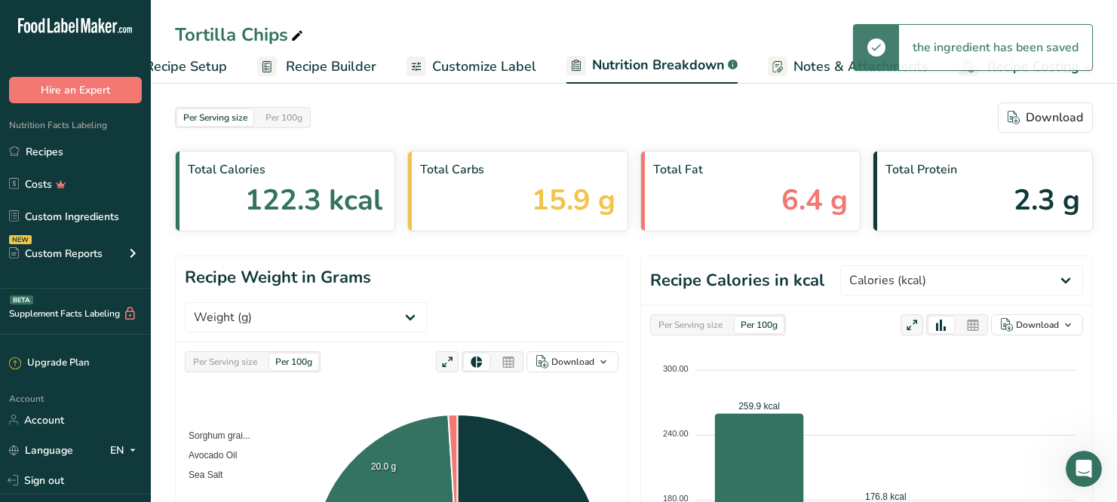
click at [457, 63] on span "Customize Label" at bounding box center [484, 67] width 104 height 20
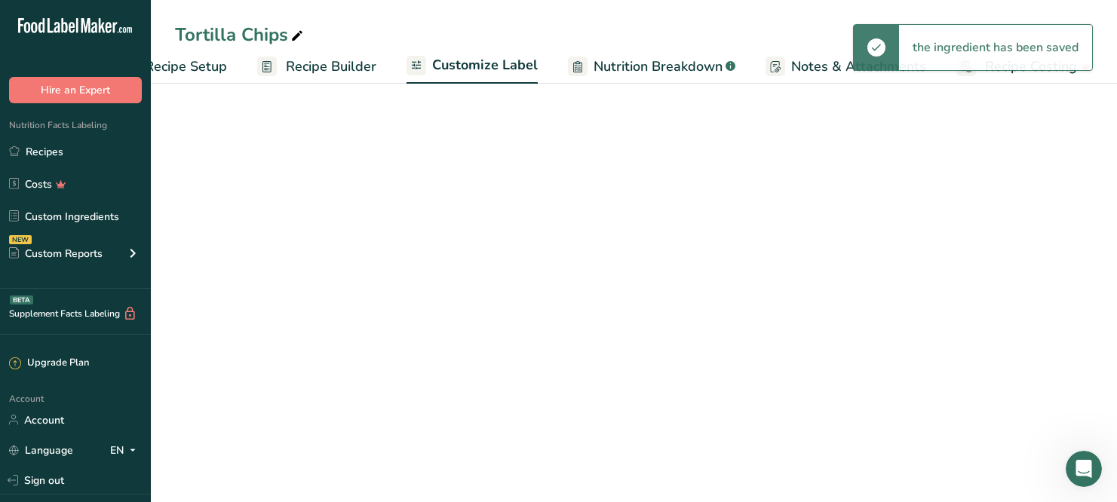
scroll to position [0, 57]
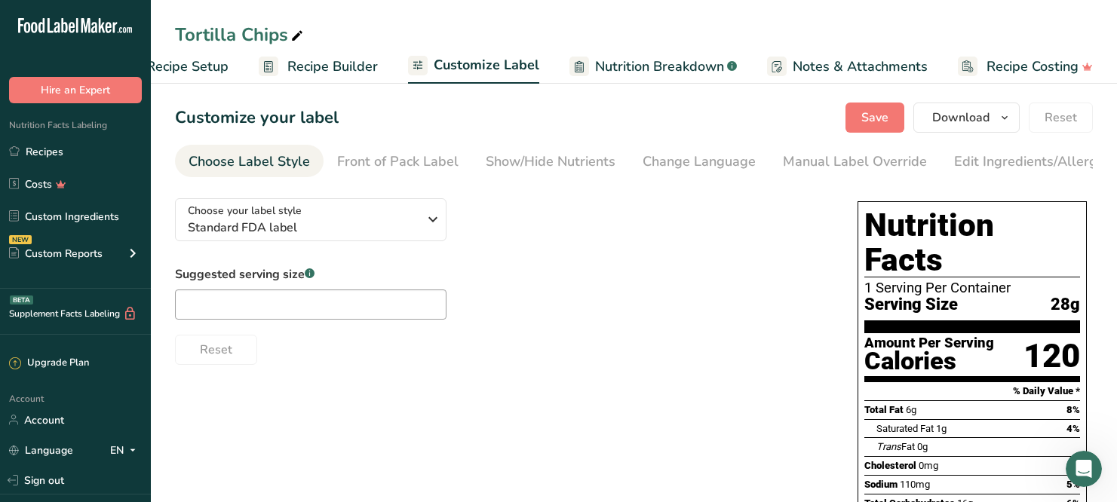
click at [1042, 382] on section "% Daily Value *" at bounding box center [972, 391] width 216 height 18
click at [843, 158] on div "Manual Label Override" at bounding box center [855, 162] width 144 height 20
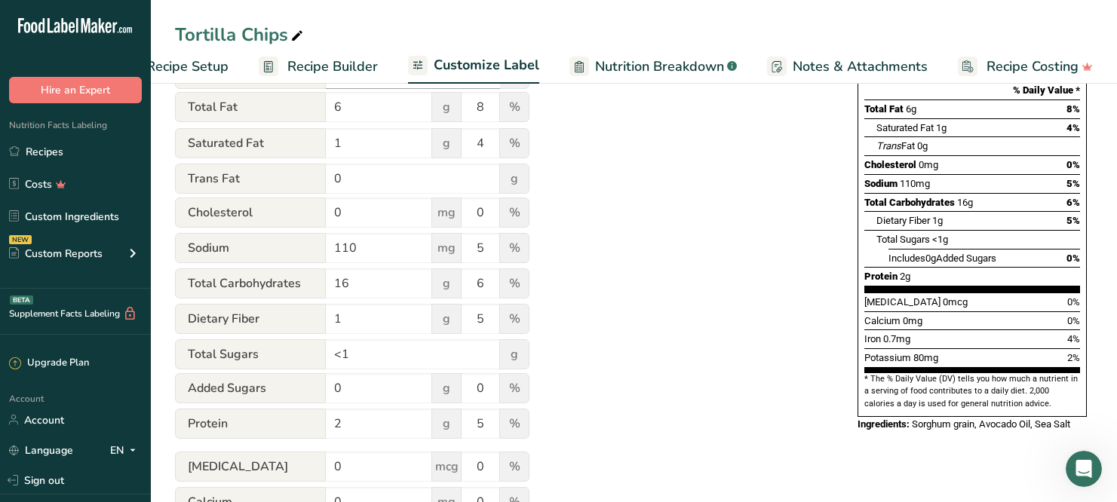
scroll to position [320, 0]
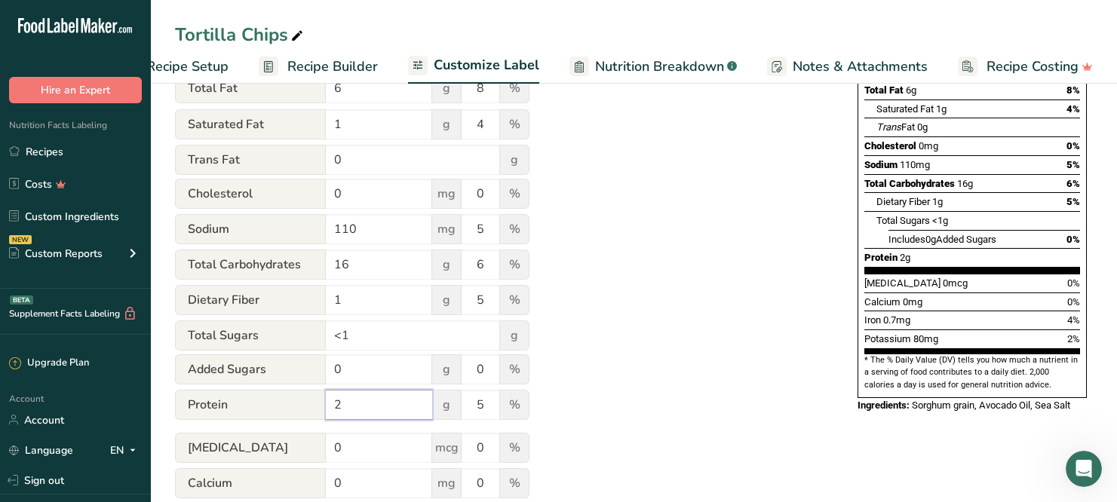
drag, startPoint x: 364, startPoint y: 411, endPoint x: 318, endPoint y: 411, distance: 46.0
click at [318, 411] on div "Protein 2 g 5 %" at bounding box center [352, 406] width 354 height 32
type input "4"
click at [641, 361] on div "Utilize this manual override feature to get full control over the nutrition lab…" at bounding box center [501, 236] width 652 height 739
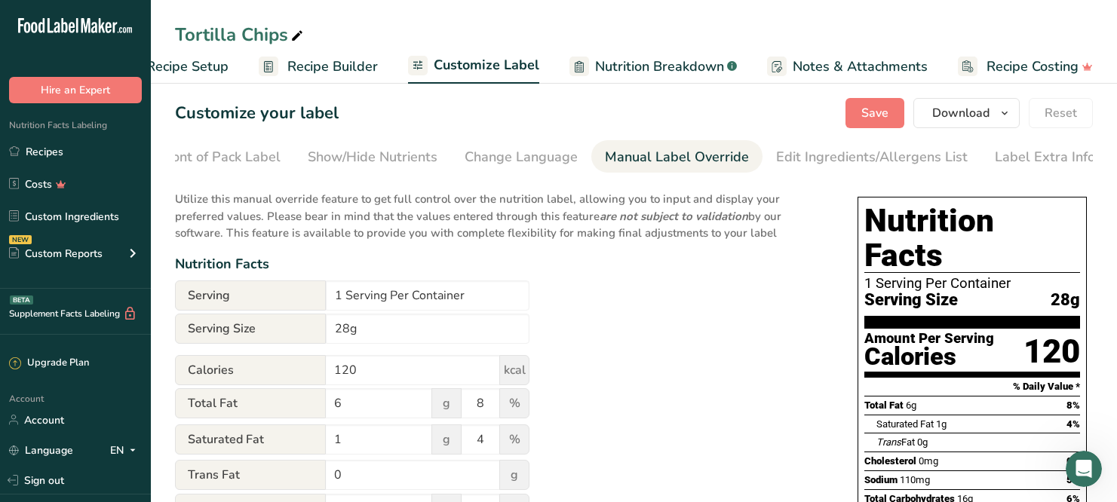
scroll to position [0, 0]
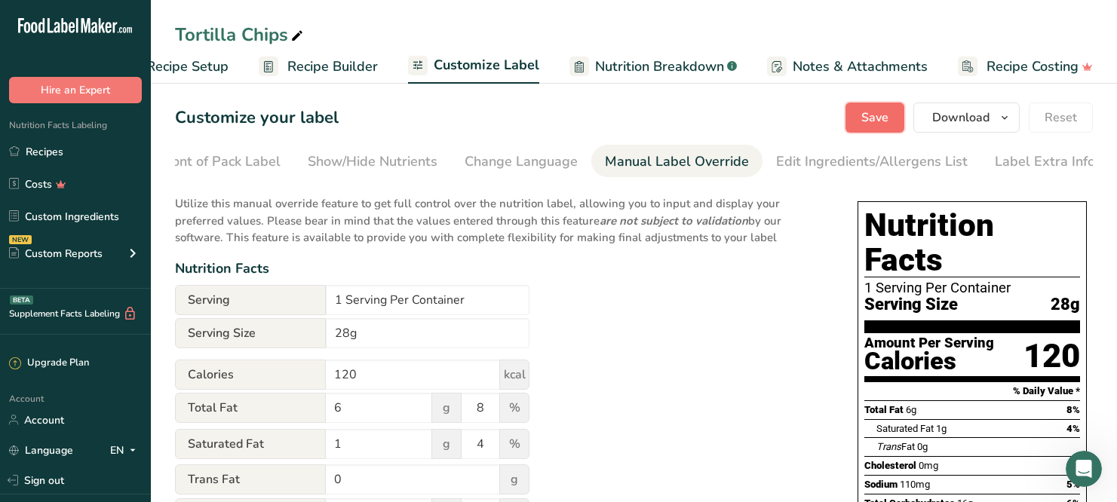
click at [874, 111] on span "Save" at bounding box center [874, 118] width 27 height 18
click at [994, 121] on button "Download" at bounding box center [966, 118] width 106 height 30
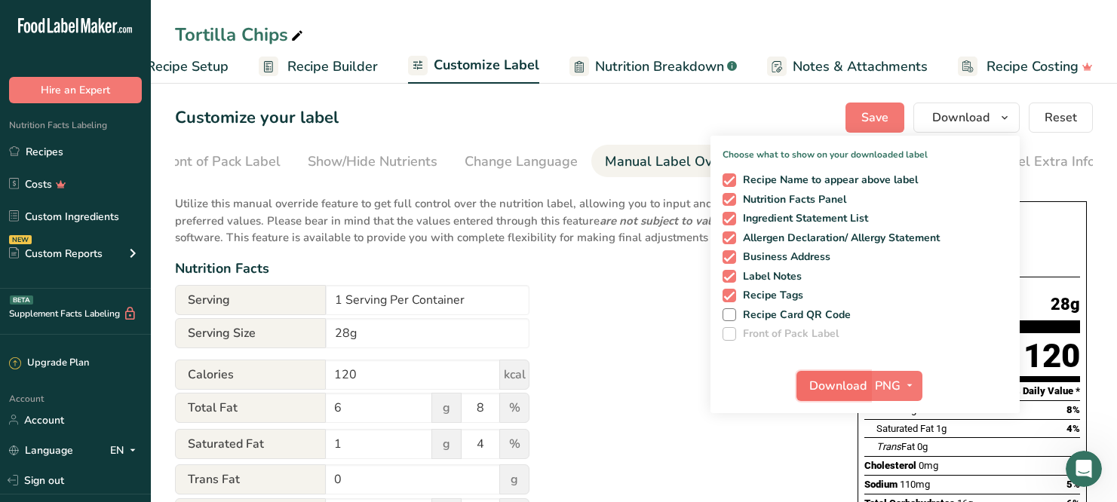
click at [857, 379] on span "Download" at bounding box center [837, 386] width 57 height 18
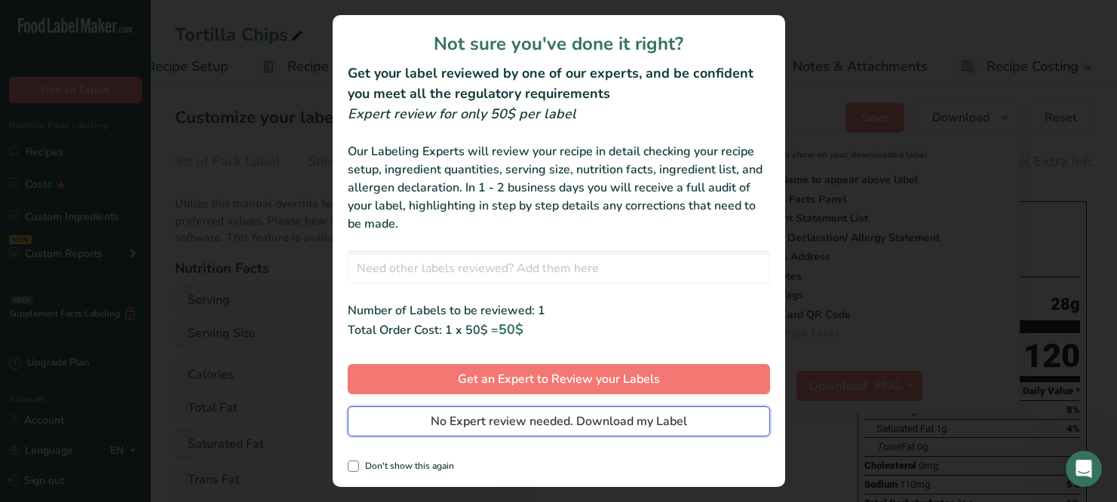
click at [513, 427] on span "No Expert review needed. Download my Label" at bounding box center [558, 421] width 256 height 18
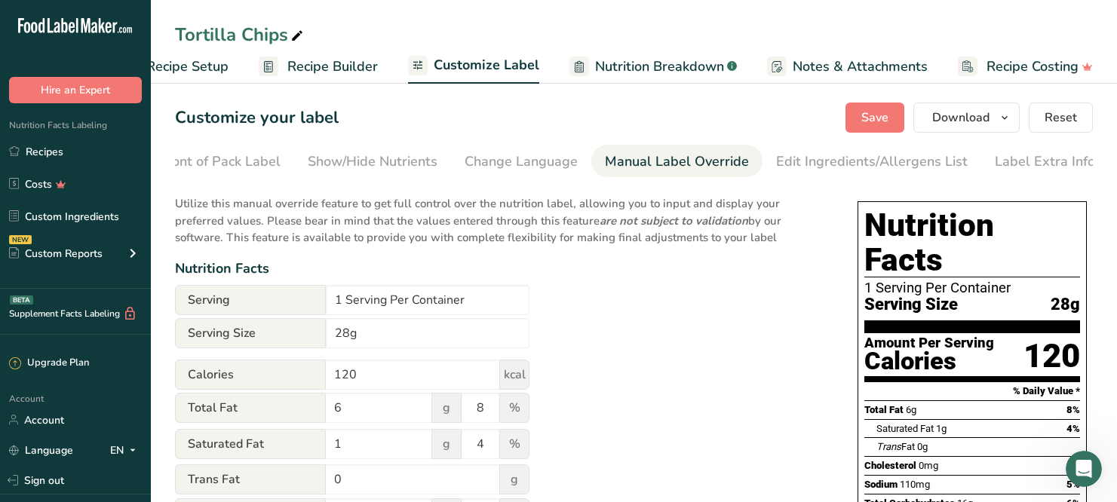
click at [894, 1] on div "Tortilla Chips Recipe Setup Recipe Builder Customize Label Nutrition Breakdown …" at bounding box center [634, 42] width 966 height 84
